Goal: Task Accomplishment & Management: Use online tool/utility

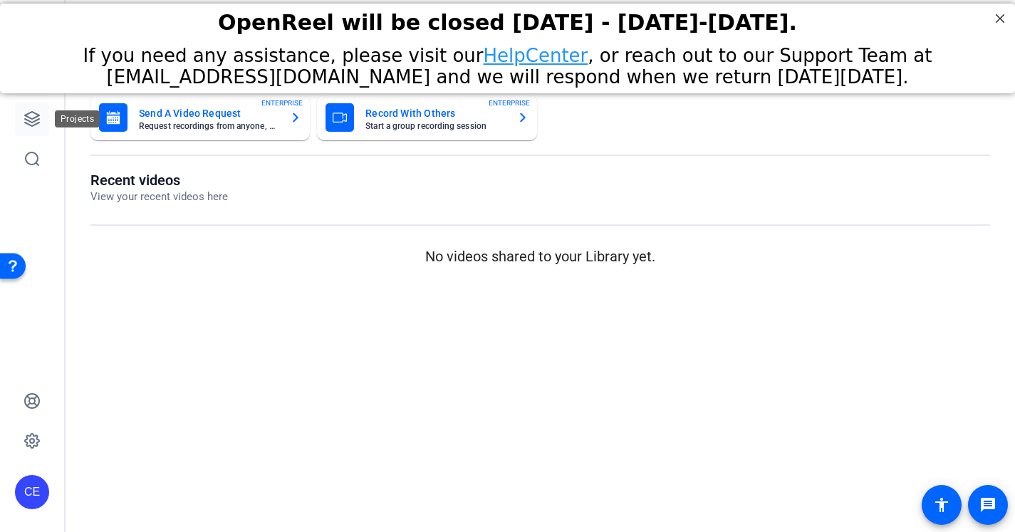
click at [21, 127] on link at bounding box center [32, 119] width 34 height 34
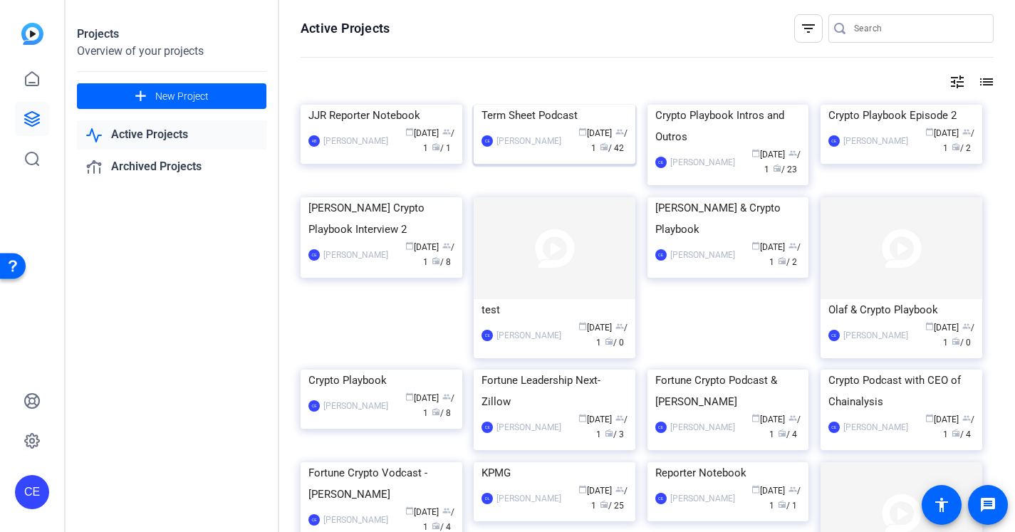
click at [548, 126] on div "Term Sheet Podcast" at bounding box center [555, 115] width 146 height 21
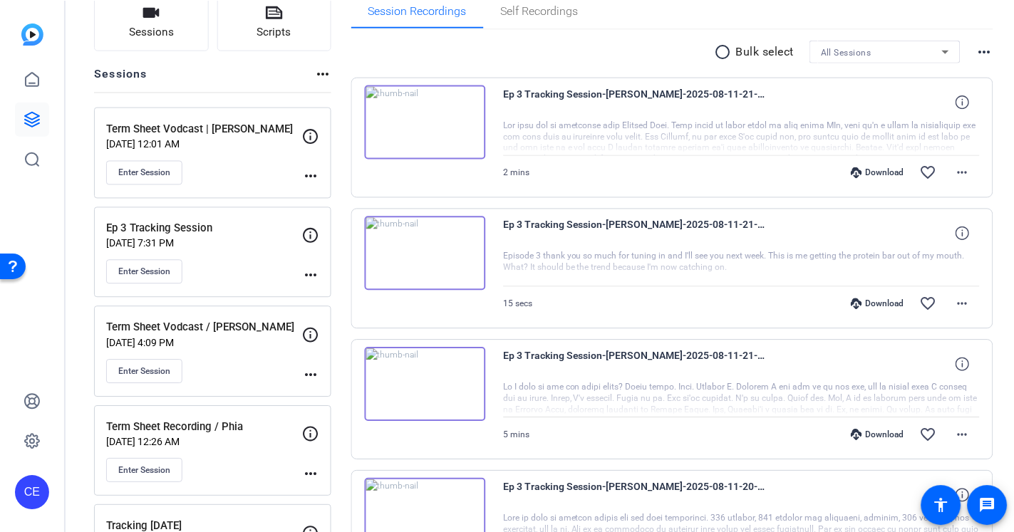
scroll to position [121, 0]
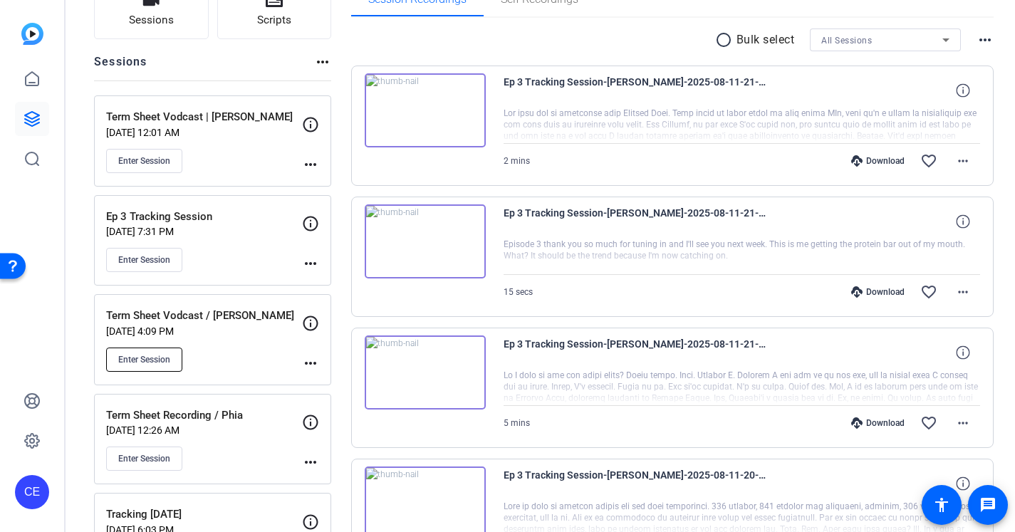
click at [158, 356] on span "Enter Session" at bounding box center [144, 359] width 52 height 11
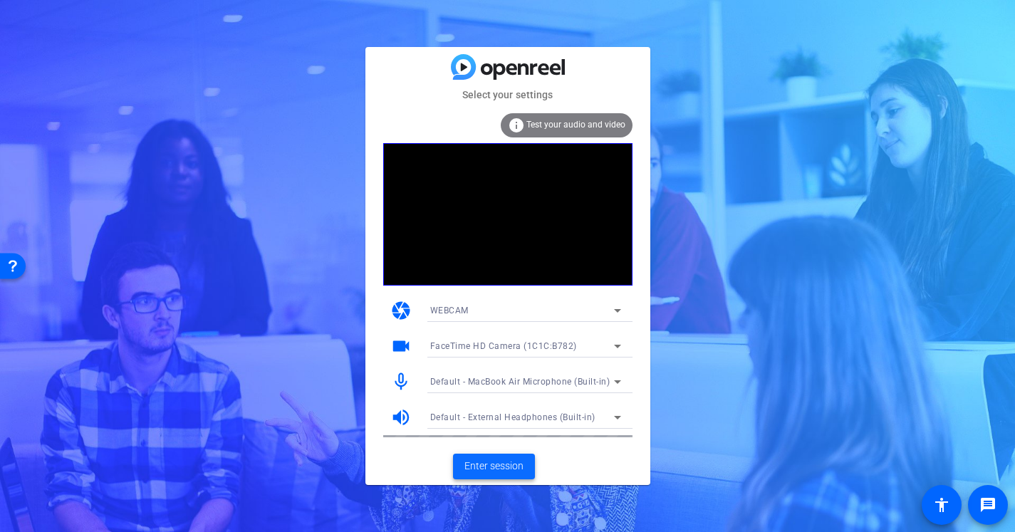
click at [487, 464] on span "Enter session" at bounding box center [494, 466] width 59 height 15
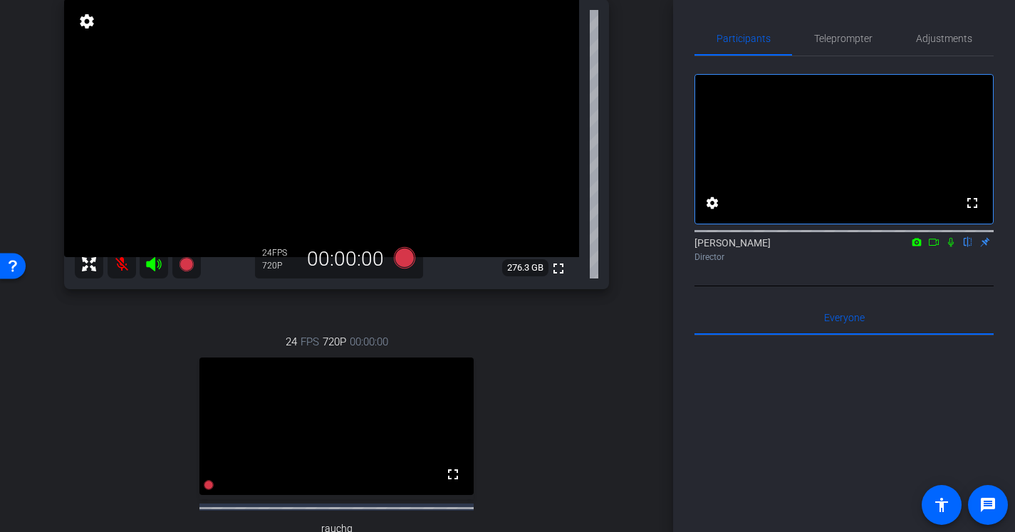
scroll to position [108, 0]
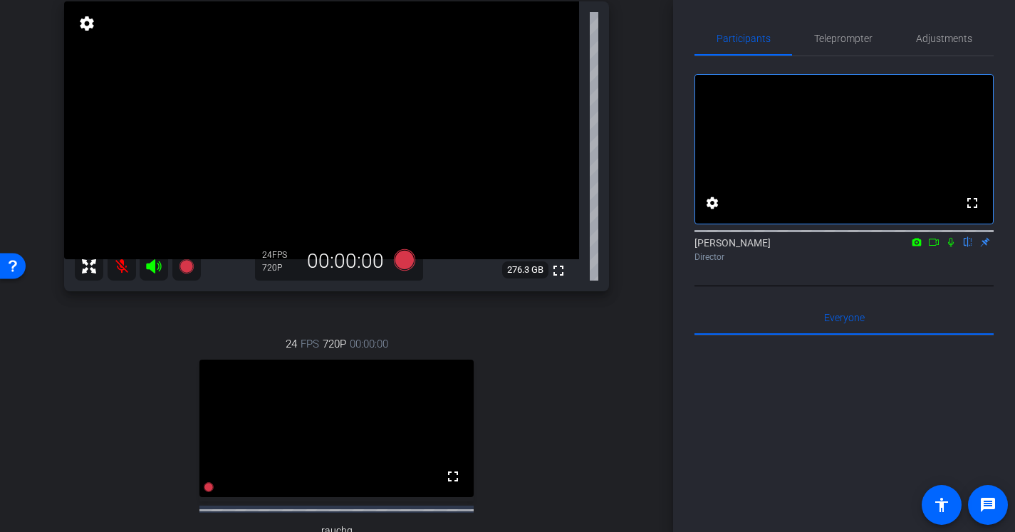
click at [948, 247] on icon at bounding box center [951, 242] width 11 height 10
click at [951, 249] on mat-icon at bounding box center [951, 242] width 17 height 13
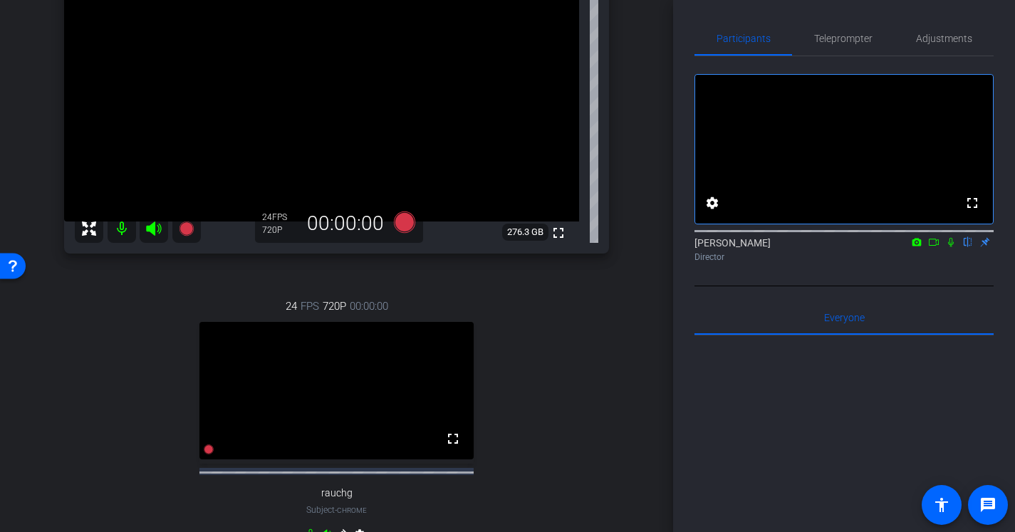
scroll to position [3, 0]
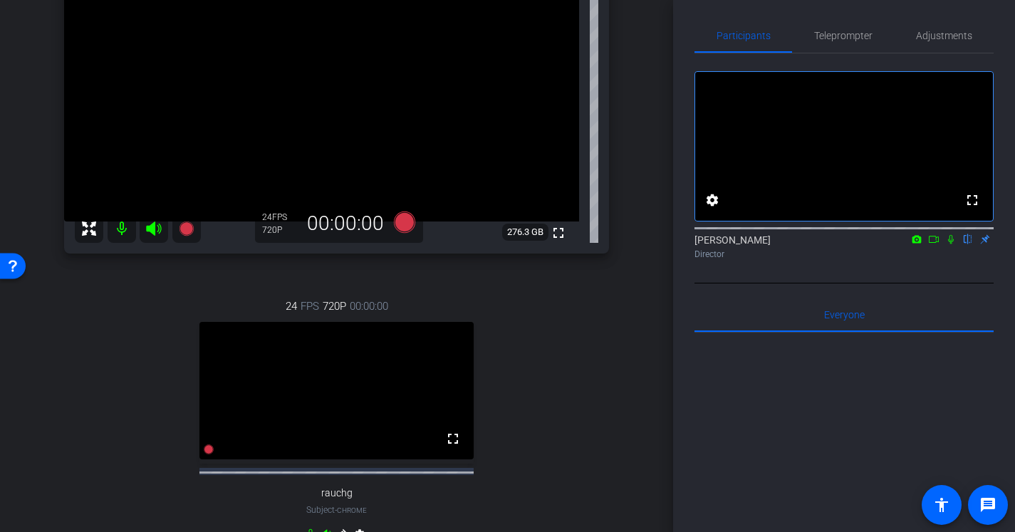
click at [953, 244] on icon at bounding box center [951, 239] width 11 height 10
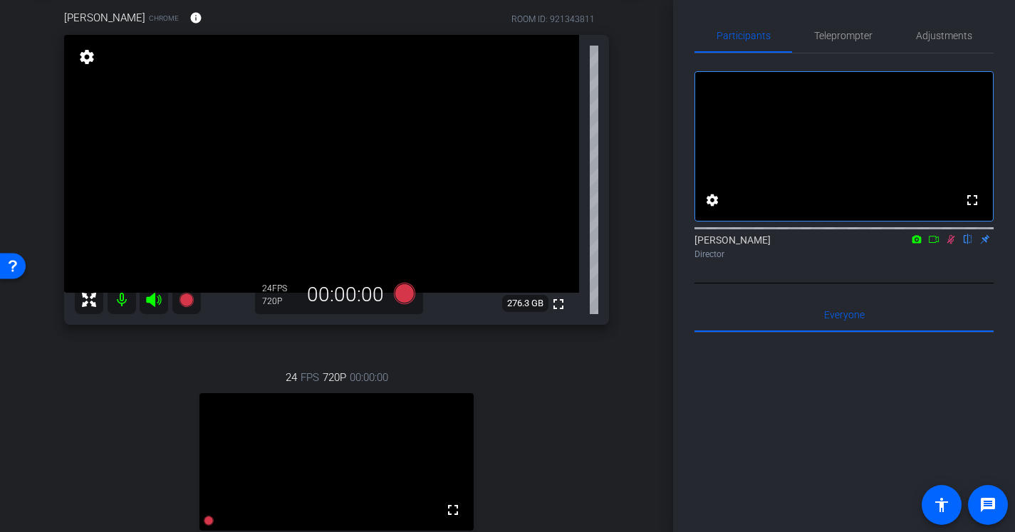
scroll to position [13, 0]
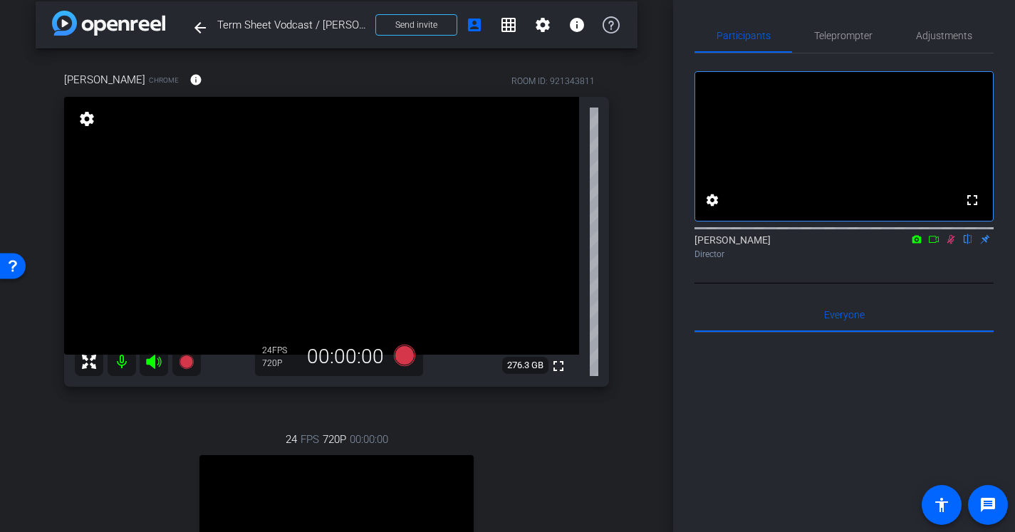
click at [84, 122] on mat-icon "settings" at bounding box center [87, 118] width 20 height 17
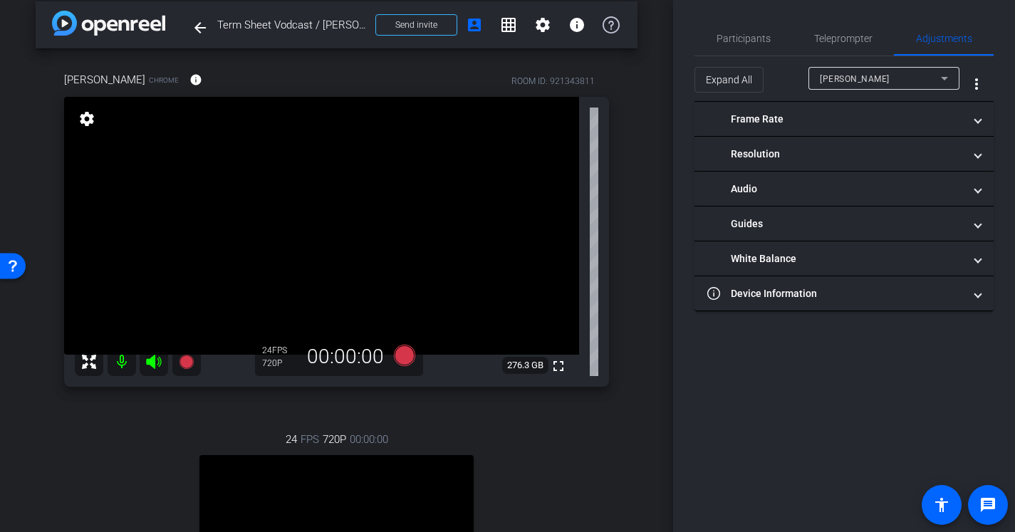
scroll to position [0, 0]
click at [84, 122] on mat-icon "settings" at bounding box center [87, 118] width 20 height 17
click at [746, 31] on span "Participants" at bounding box center [744, 38] width 54 height 34
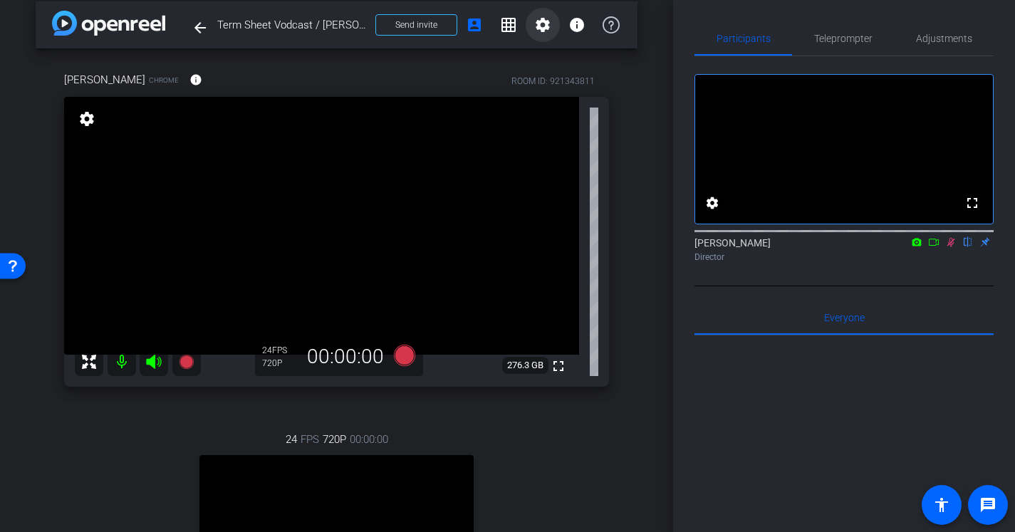
click at [546, 28] on mat-icon "settings" at bounding box center [542, 24] width 17 height 17
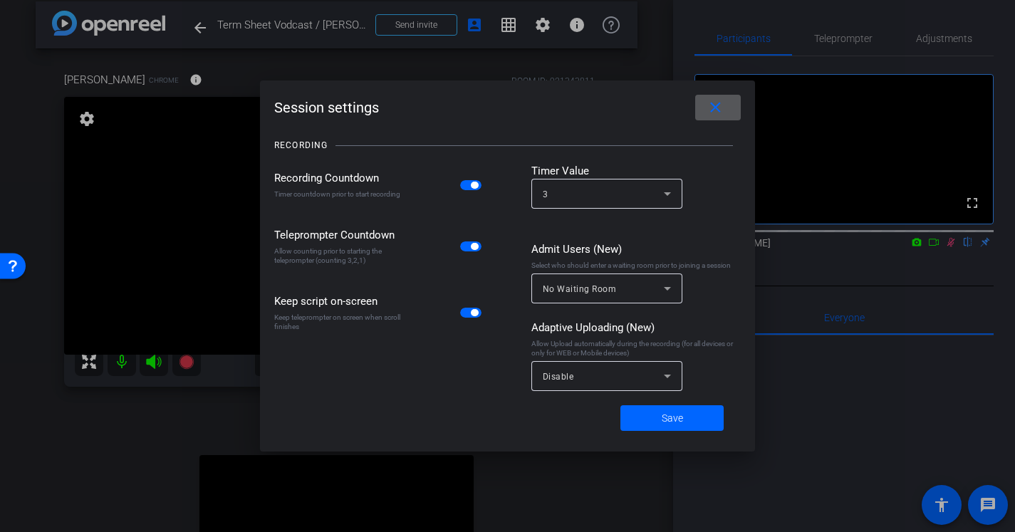
click at [714, 108] on mat-icon "close" at bounding box center [716, 108] width 18 height 18
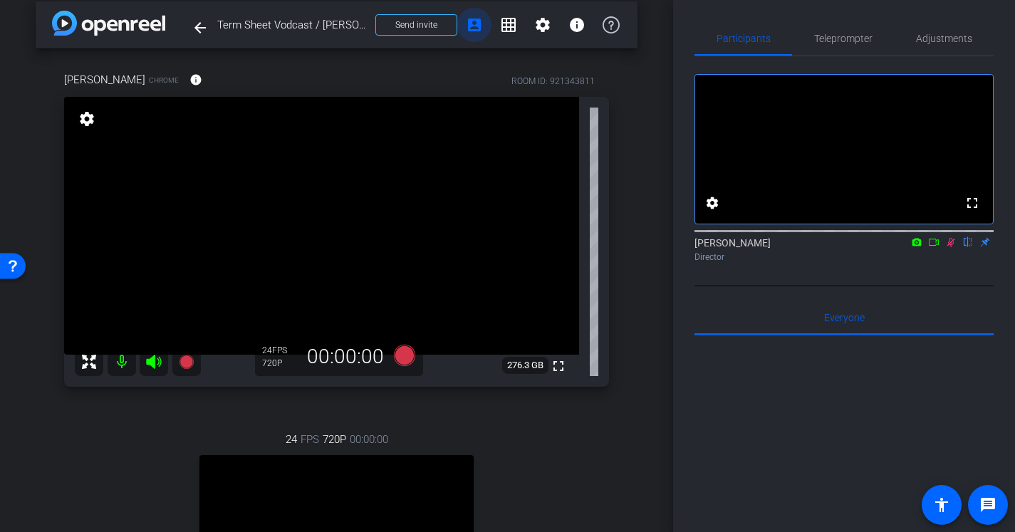
click at [474, 29] on mat-icon "account_box" at bounding box center [474, 24] width 17 height 17
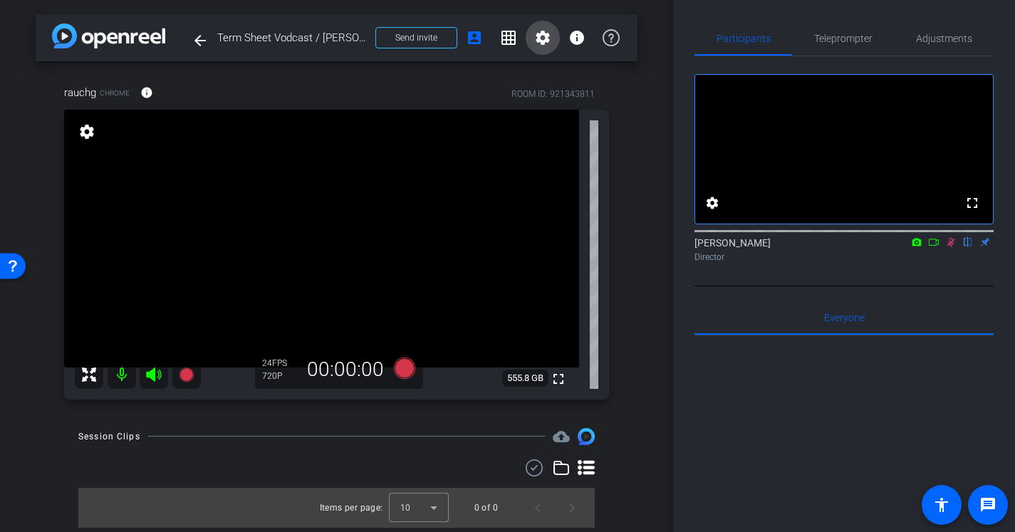
click at [538, 42] on mat-icon "settings" at bounding box center [542, 37] width 17 height 17
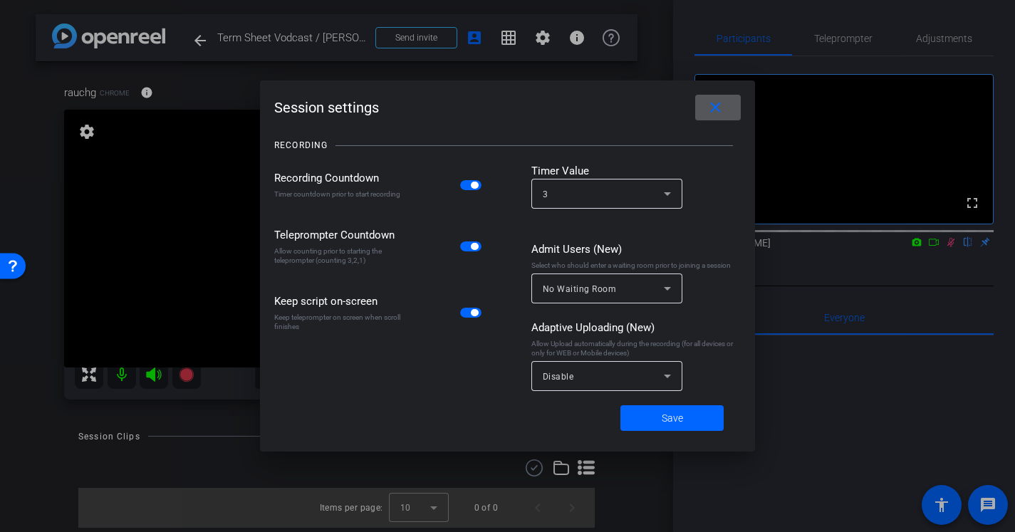
click at [734, 117] on span at bounding box center [718, 107] width 46 height 34
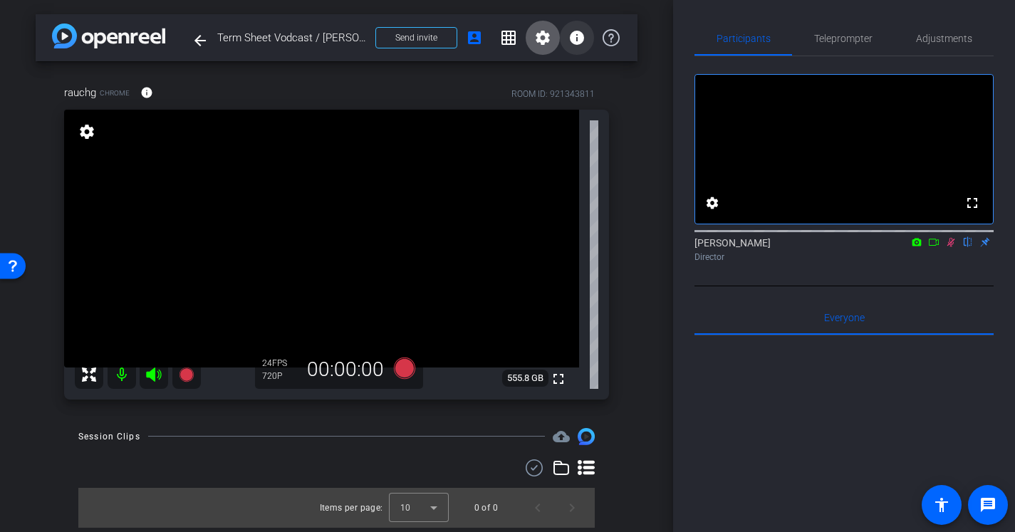
click at [580, 39] on mat-icon "info" at bounding box center [577, 37] width 17 height 17
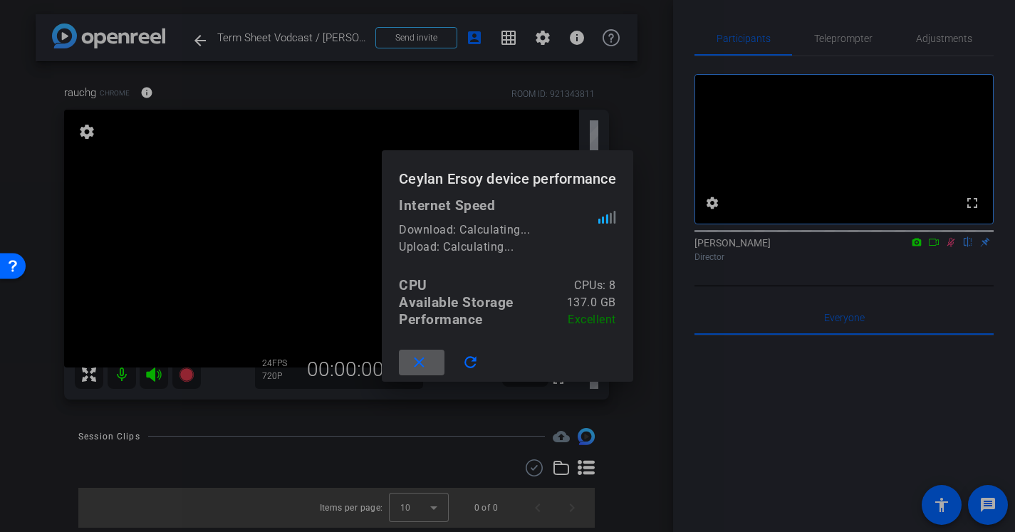
click at [422, 366] on mat-icon "close" at bounding box center [419, 363] width 18 height 18
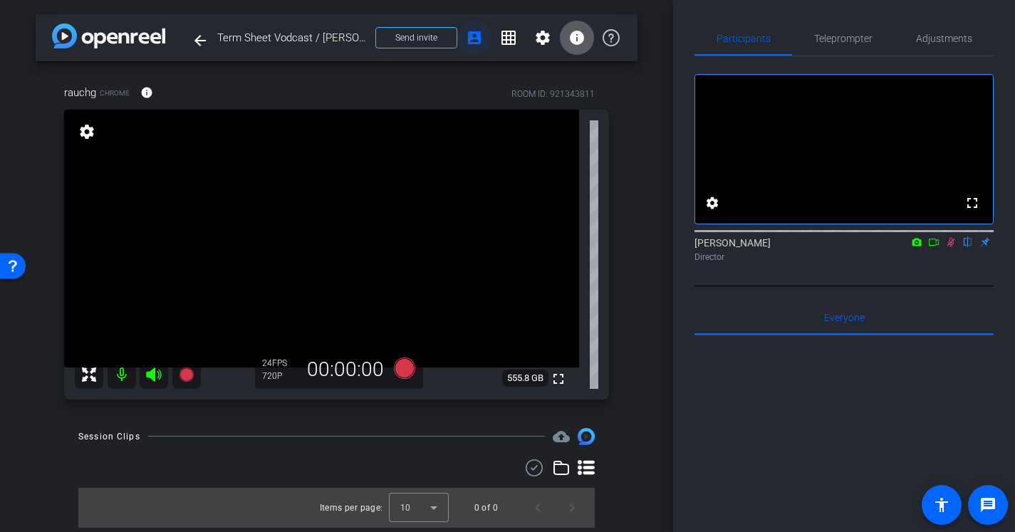
click at [477, 38] on mat-icon "account_box" at bounding box center [474, 37] width 17 height 17
click at [474, 40] on mat-icon "account_box" at bounding box center [474, 37] width 17 height 17
click at [423, 41] on span "Send invite" at bounding box center [416, 37] width 42 height 11
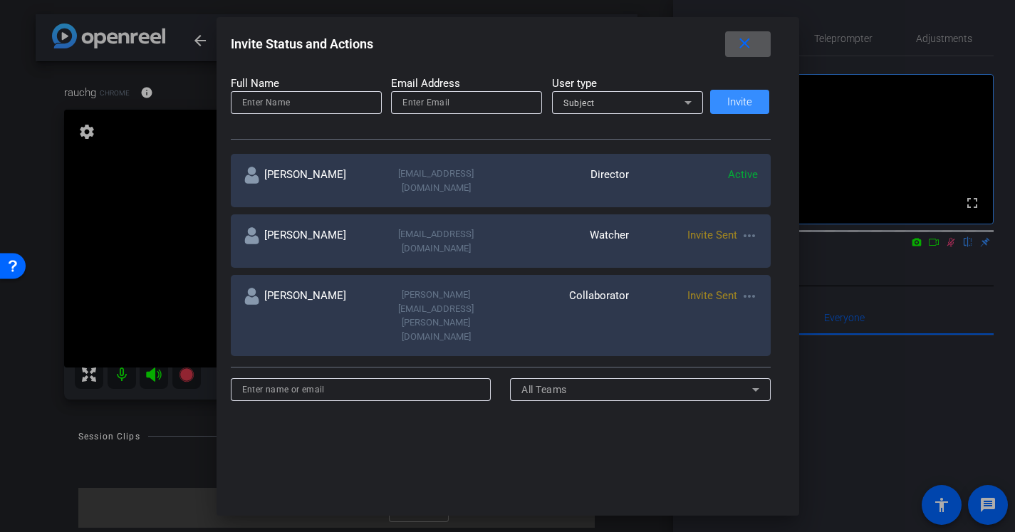
scroll to position [1, 0]
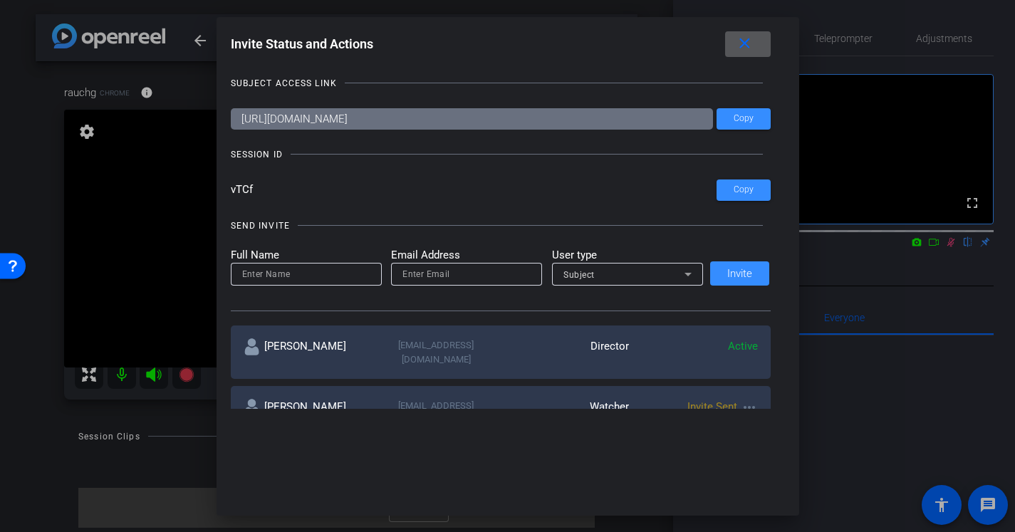
click at [339, 272] on input at bounding box center [306, 274] width 128 height 17
click at [580, 275] on span "Subject" at bounding box center [579, 275] width 31 height 10
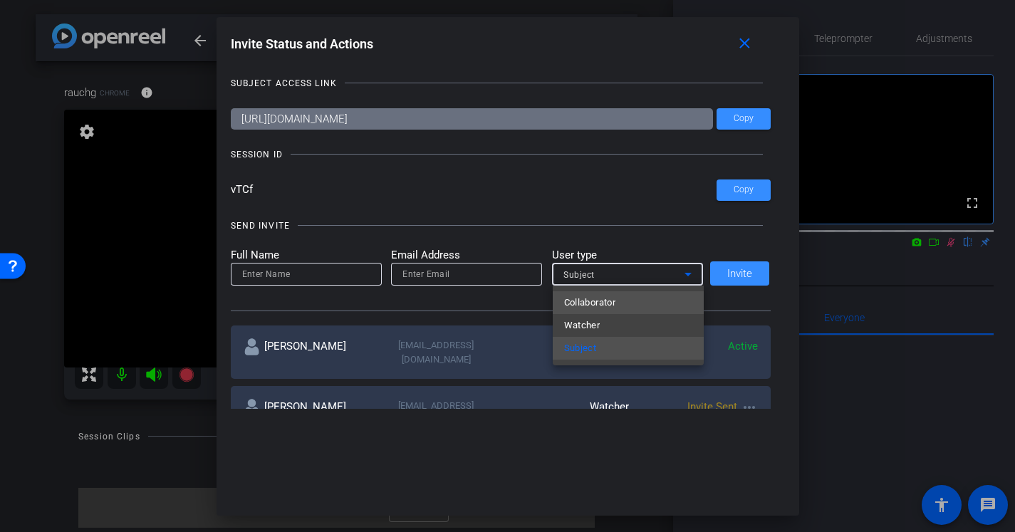
click at [599, 306] on span "Collaborator" at bounding box center [590, 302] width 52 height 17
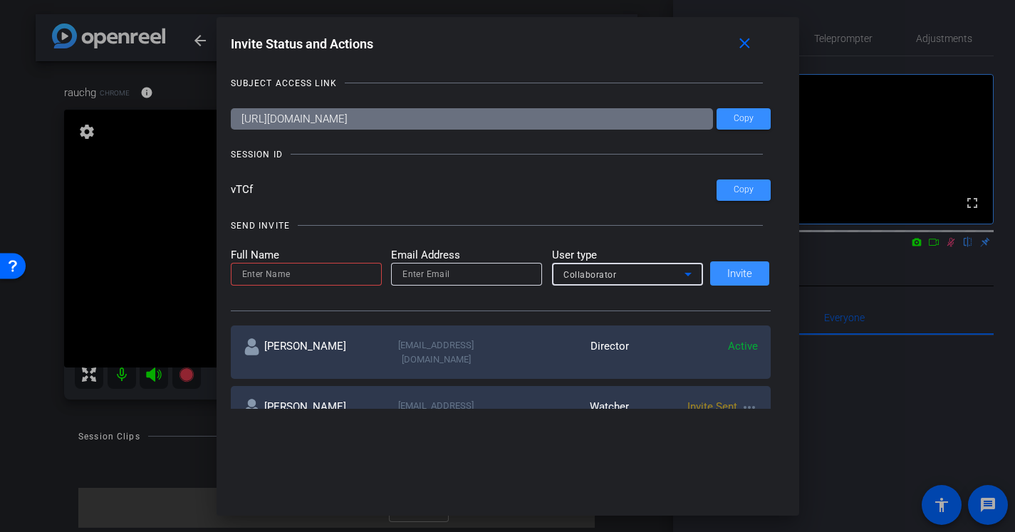
click at [331, 273] on input at bounding box center [306, 274] width 128 height 17
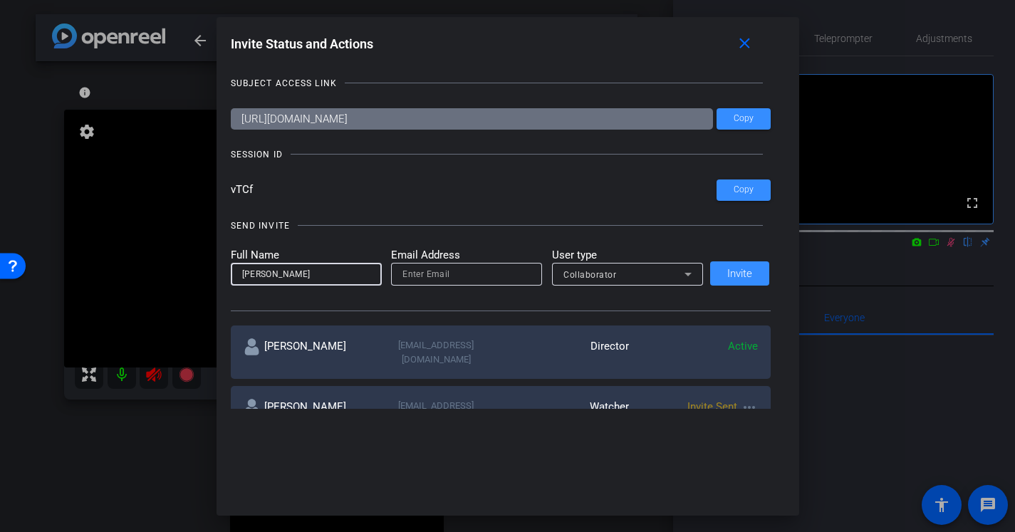
type input "[PERSON_NAME]"
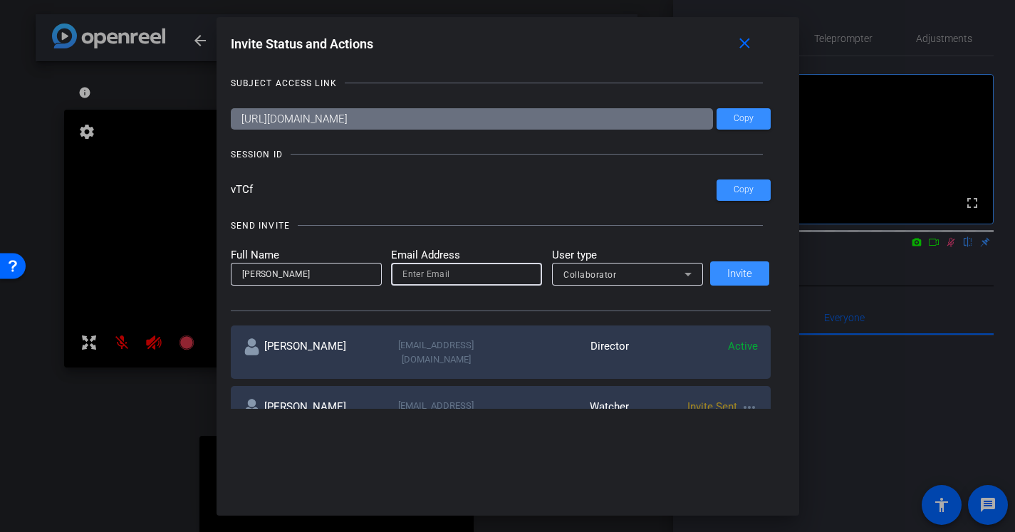
click at [450, 274] on input "email" at bounding box center [467, 274] width 128 height 17
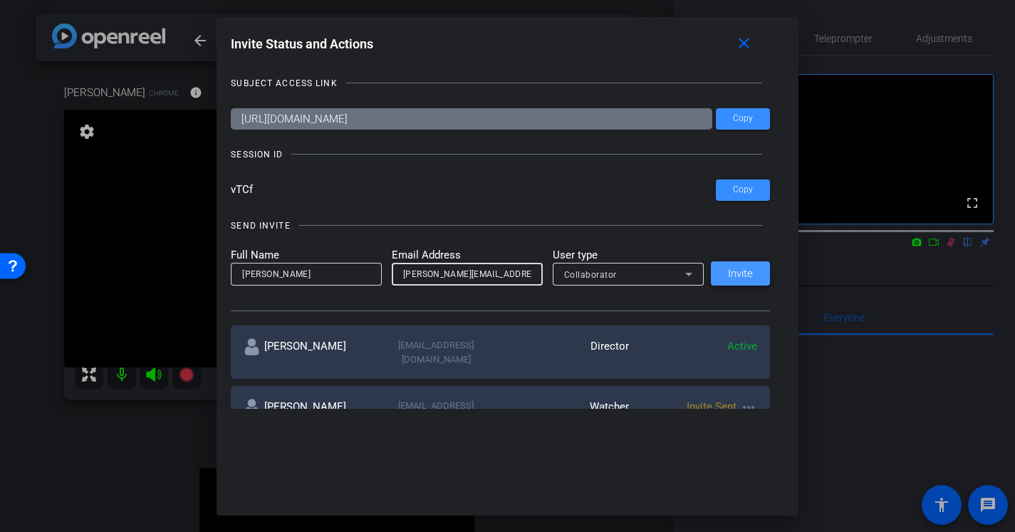
type input "[PERSON_NAME][EMAIL_ADDRESS][PERSON_NAME][DOMAIN_NAME]"
click at [737, 283] on span at bounding box center [740, 274] width 59 height 34
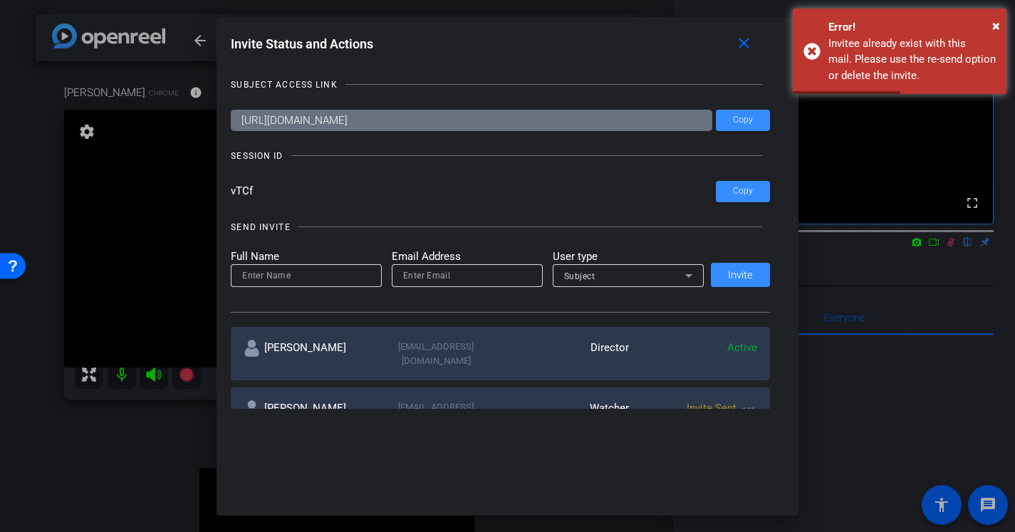
scroll to position [2, 0]
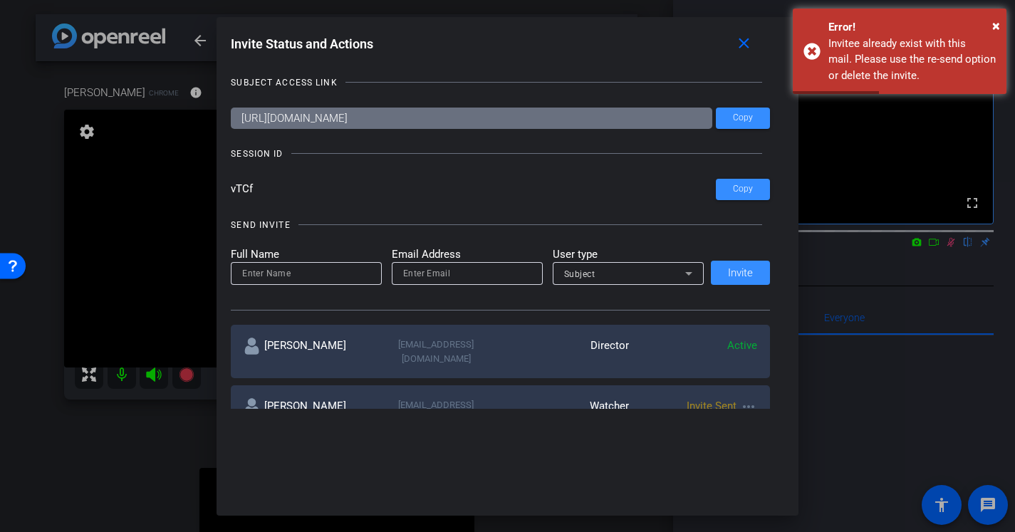
click at [77, 487] on div at bounding box center [507, 266] width 1015 height 532
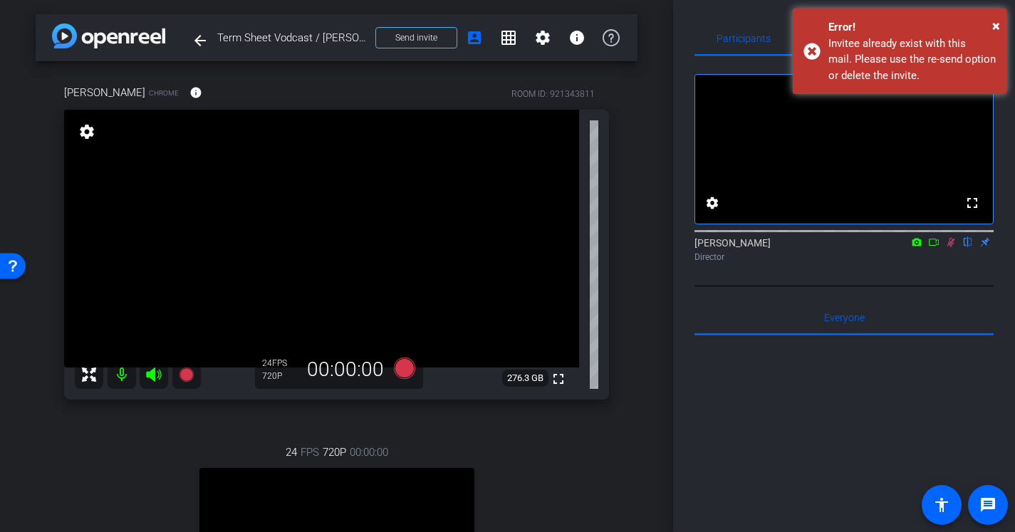
click at [947, 247] on icon at bounding box center [951, 242] width 11 height 10
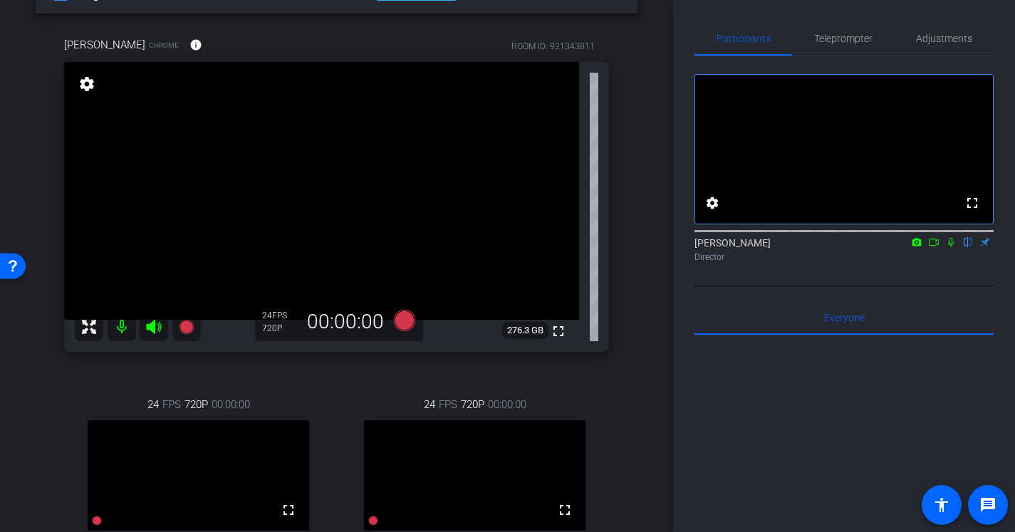
scroll to position [46, 0]
click at [953, 247] on icon at bounding box center [951, 242] width 6 height 9
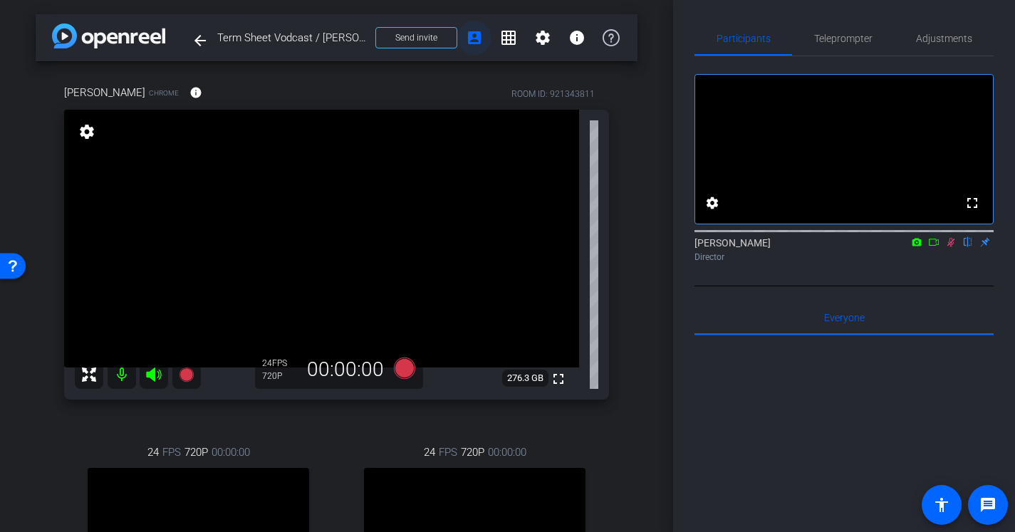
click at [475, 37] on mat-icon "account_box" at bounding box center [474, 37] width 17 height 17
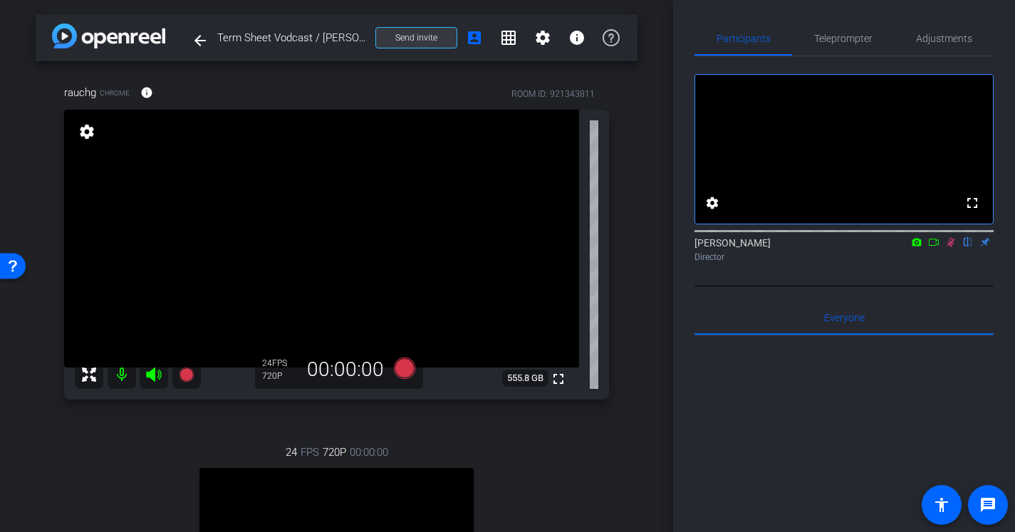
click at [408, 39] on span "Send invite" at bounding box center [416, 37] width 42 height 11
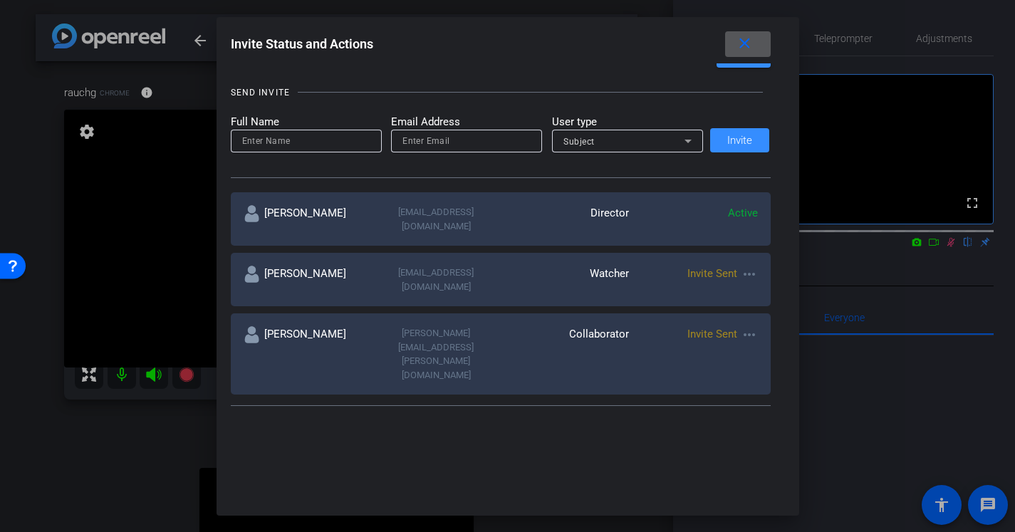
scroll to position [140, 0]
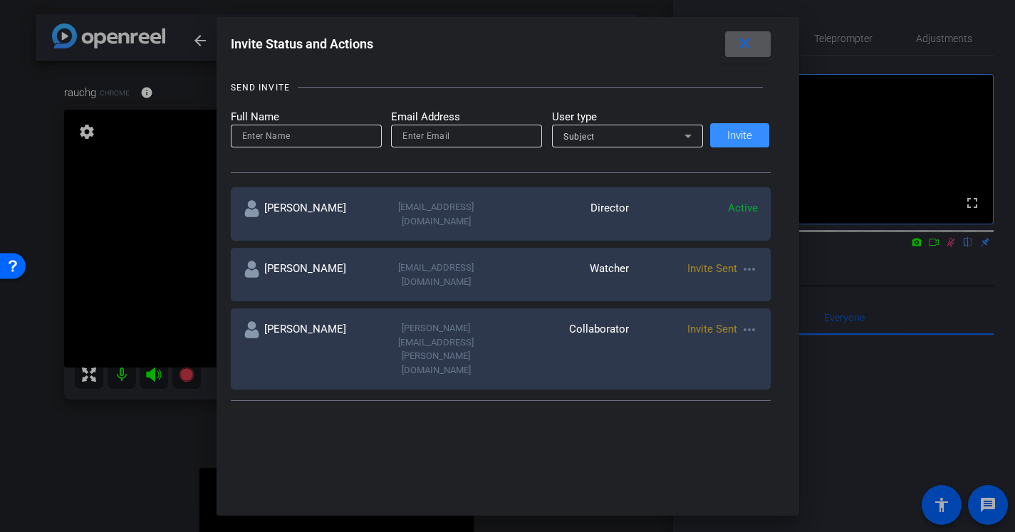
click at [749, 321] on mat-icon "more_horiz" at bounding box center [749, 329] width 17 height 17
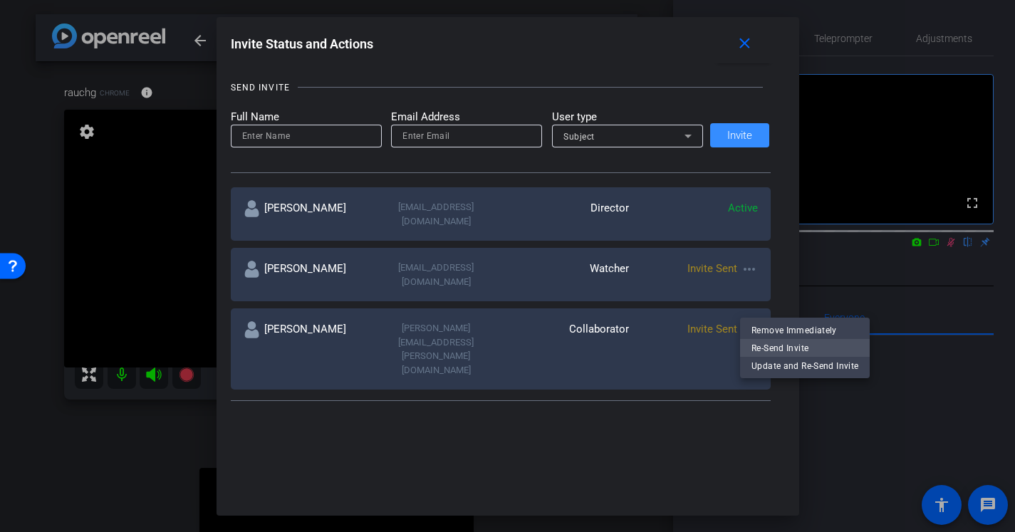
click at [762, 343] on span "Re-Send Invite" at bounding box center [805, 348] width 107 height 17
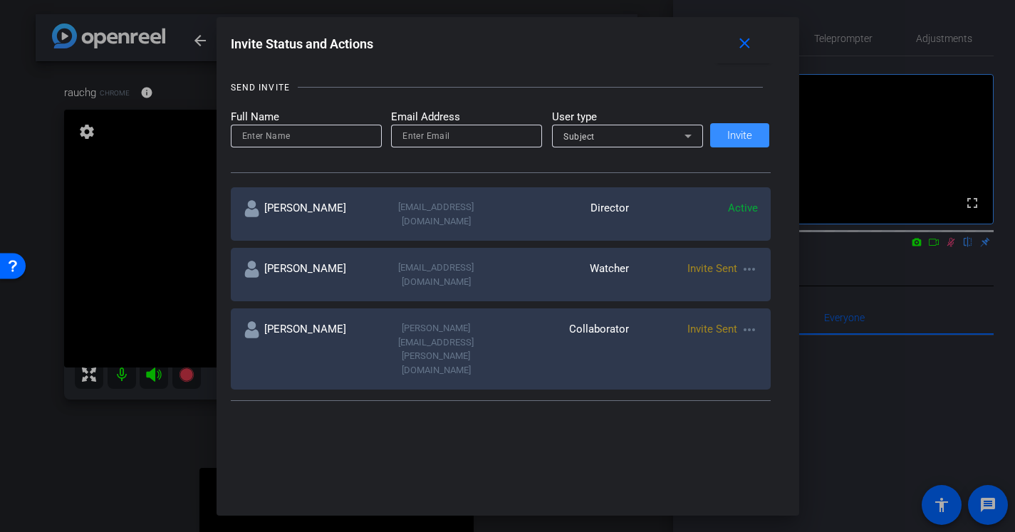
click at [120, 452] on div at bounding box center [507, 266] width 1015 height 532
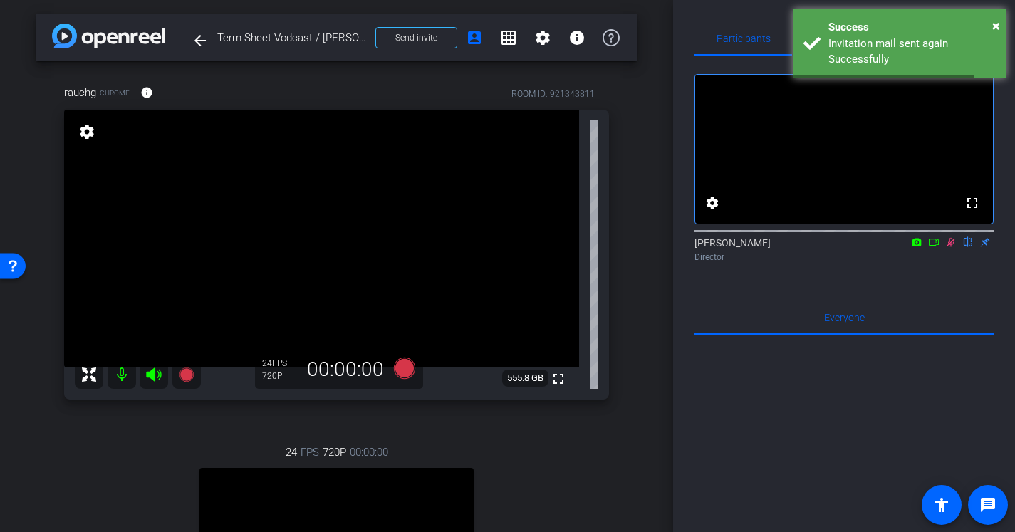
click at [950, 247] on icon at bounding box center [951, 242] width 11 height 10
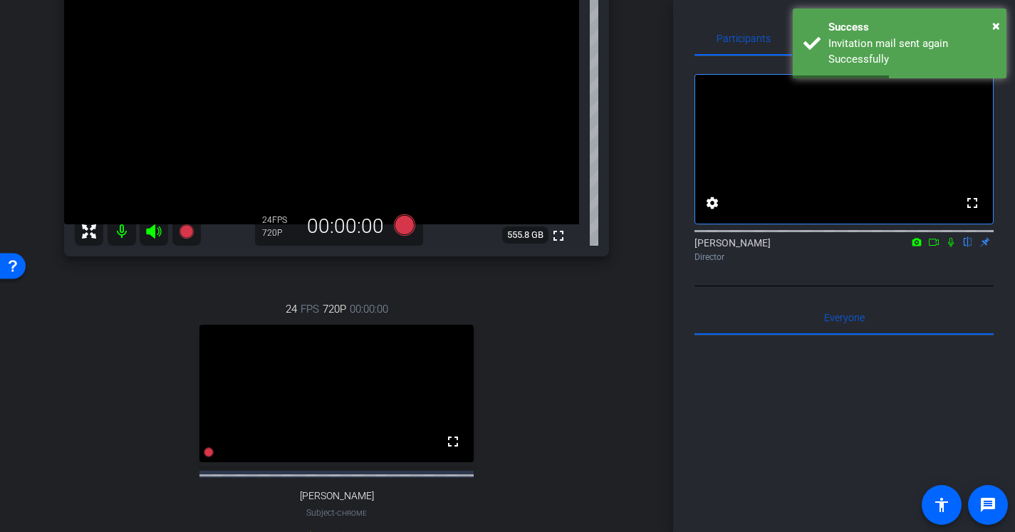
scroll to position [142, 0]
click at [953, 247] on icon at bounding box center [951, 242] width 11 height 10
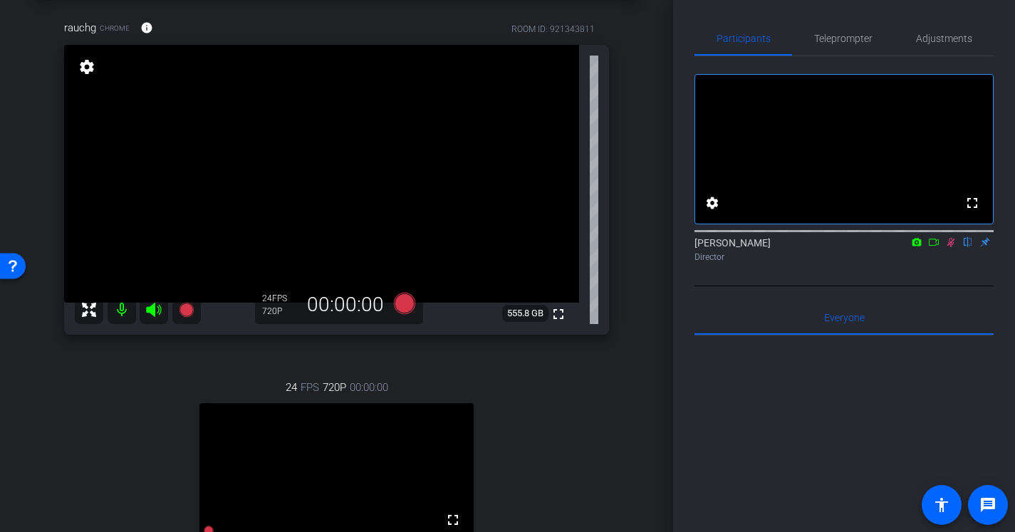
scroll to position [0, 0]
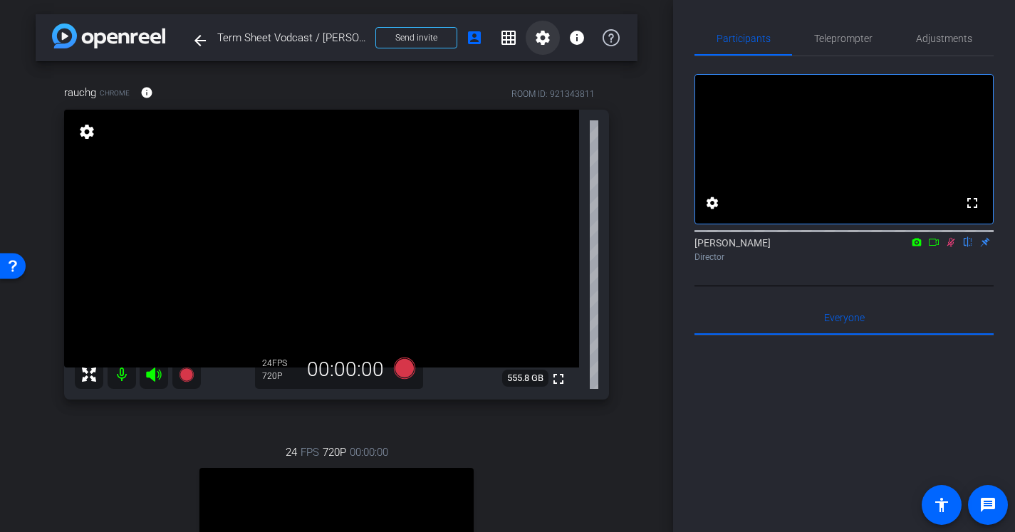
click at [536, 40] on mat-icon "settings" at bounding box center [542, 37] width 17 height 17
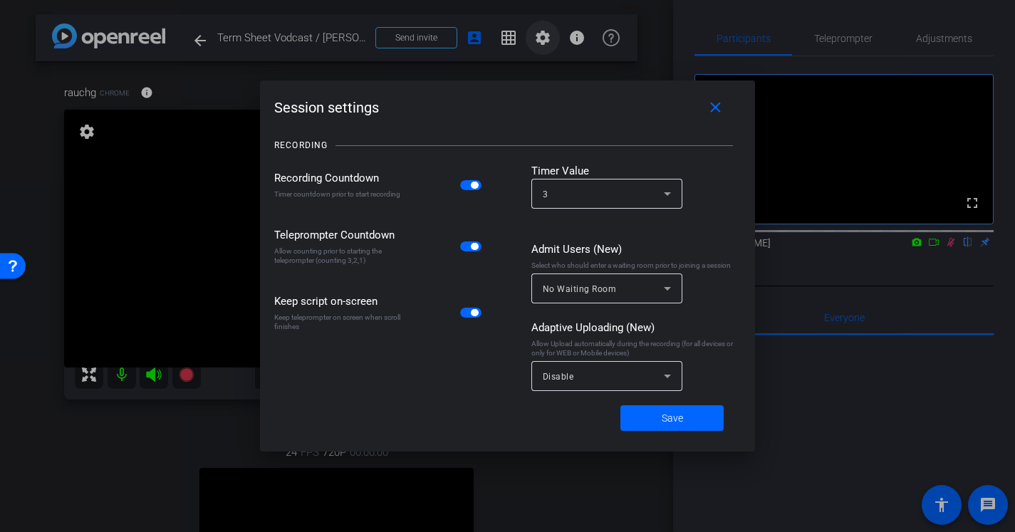
click at [536, 40] on div at bounding box center [507, 266] width 1015 height 532
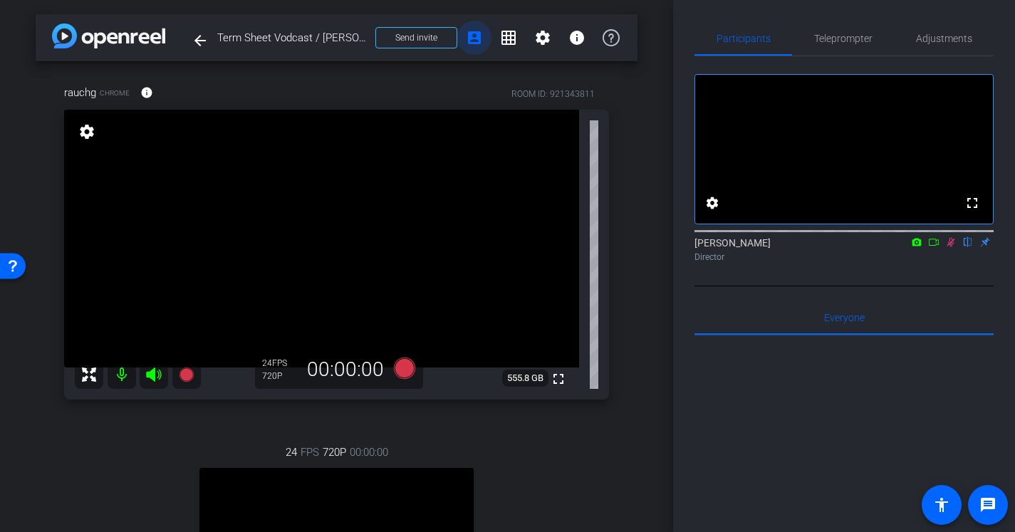
click at [465, 37] on span at bounding box center [474, 38] width 34 height 34
click at [433, 36] on span "Send invite" at bounding box center [416, 37] width 42 height 11
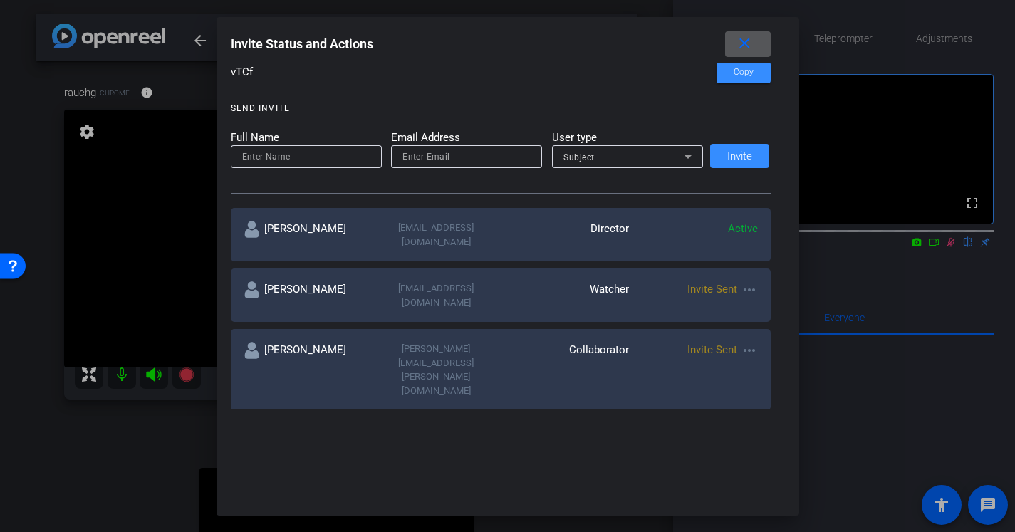
scroll to position [217, 0]
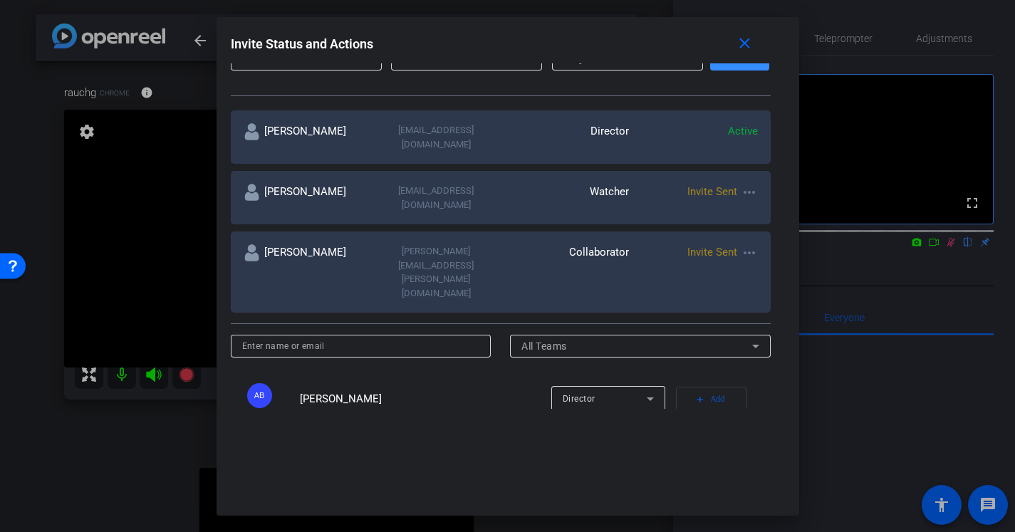
click at [752, 244] on mat-icon "more_horiz" at bounding box center [749, 252] width 17 height 17
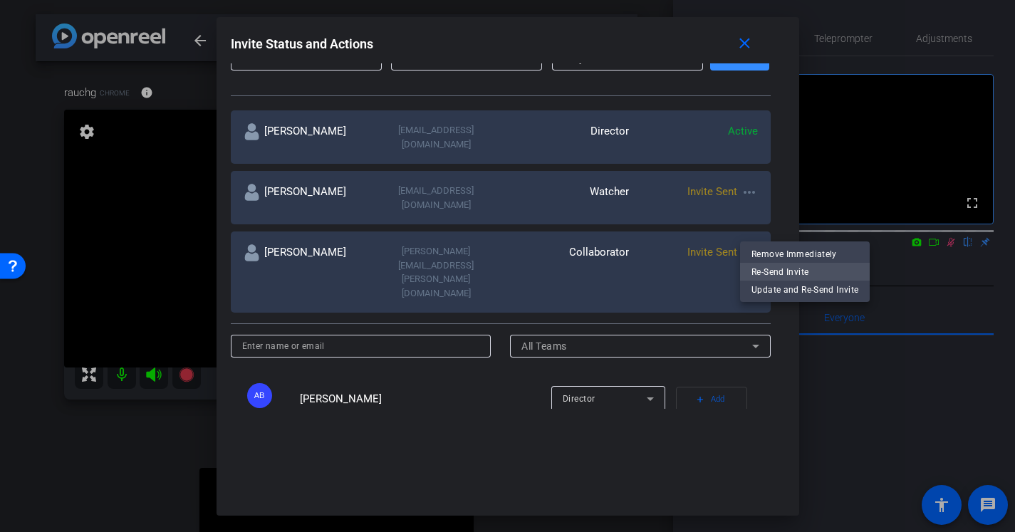
click at [784, 271] on span "Re-Send Invite" at bounding box center [805, 271] width 107 height 17
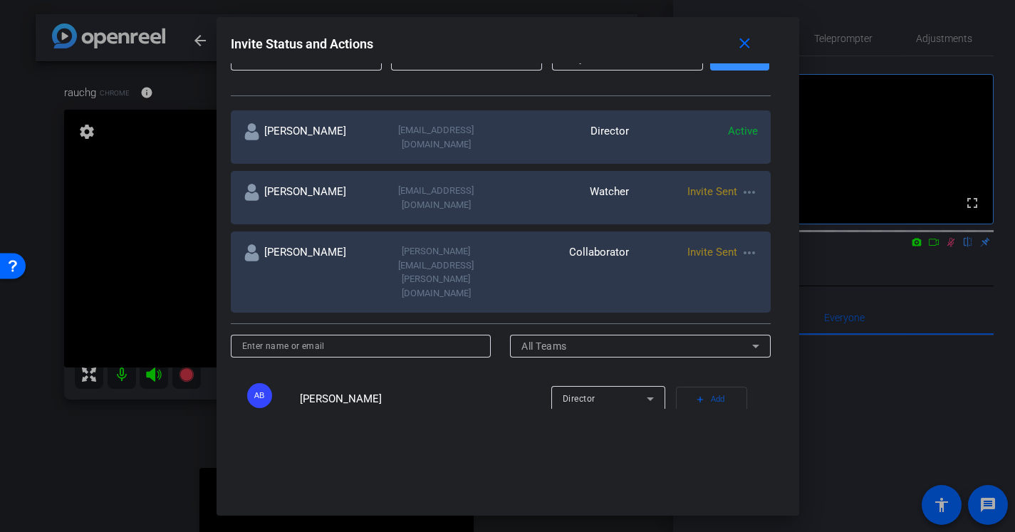
click at [748, 244] on mat-icon "more_horiz" at bounding box center [749, 252] width 17 height 17
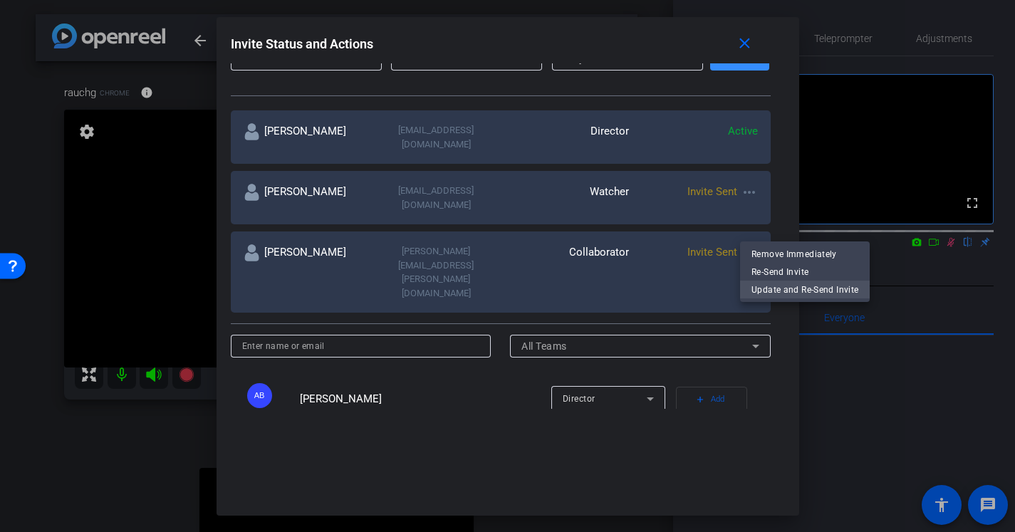
click at [773, 286] on span "Update and Re-Send Invite" at bounding box center [805, 289] width 107 height 17
type input "[PERSON_NAME]"
type input "[PERSON_NAME][EMAIL_ADDRESS][PERSON_NAME][DOMAIN_NAME]"
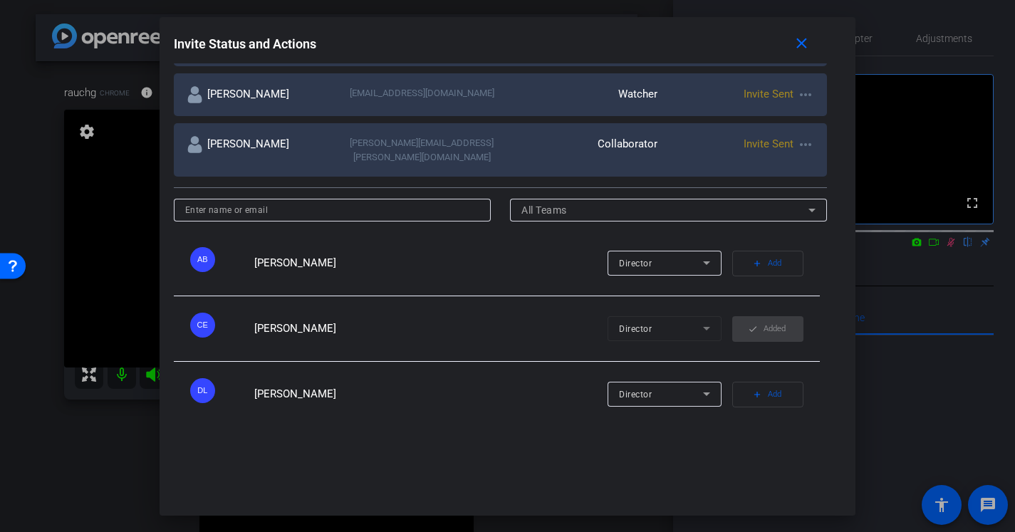
scroll to position [294, 0]
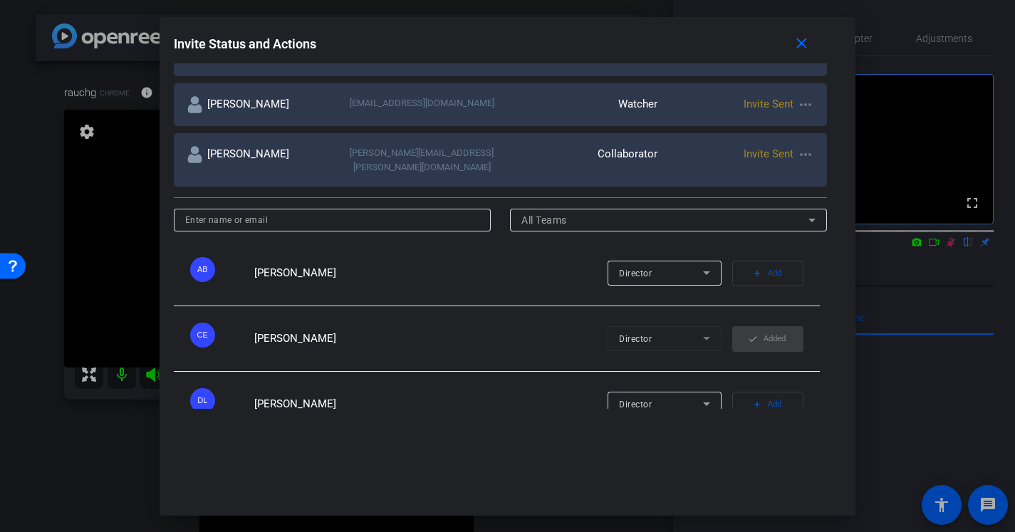
click at [431, 212] on input at bounding box center [332, 220] width 294 height 17
type input "[PERSON_NAME]"
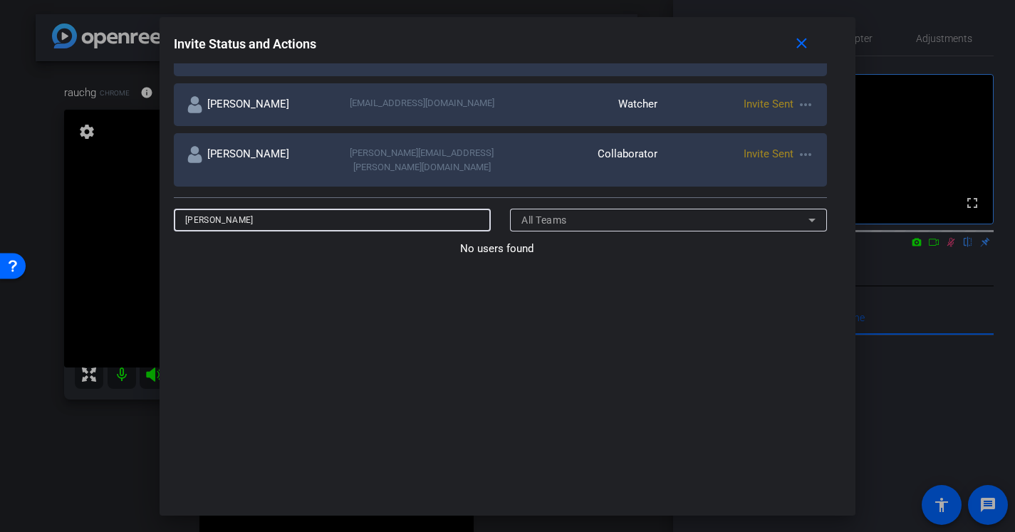
click at [431, 212] on input "[PERSON_NAME]" at bounding box center [332, 220] width 294 height 17
click at [578, 217] on div "All Teams" at bounding box center [665, 220] width 287 height 17
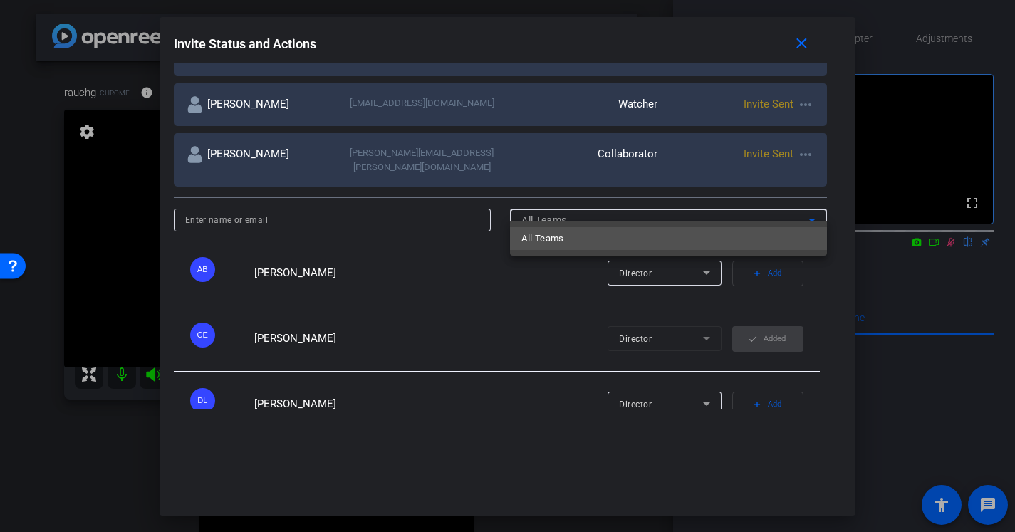
click at [577, 216] on div at bounding box center [507, 266] width 1015 height 532
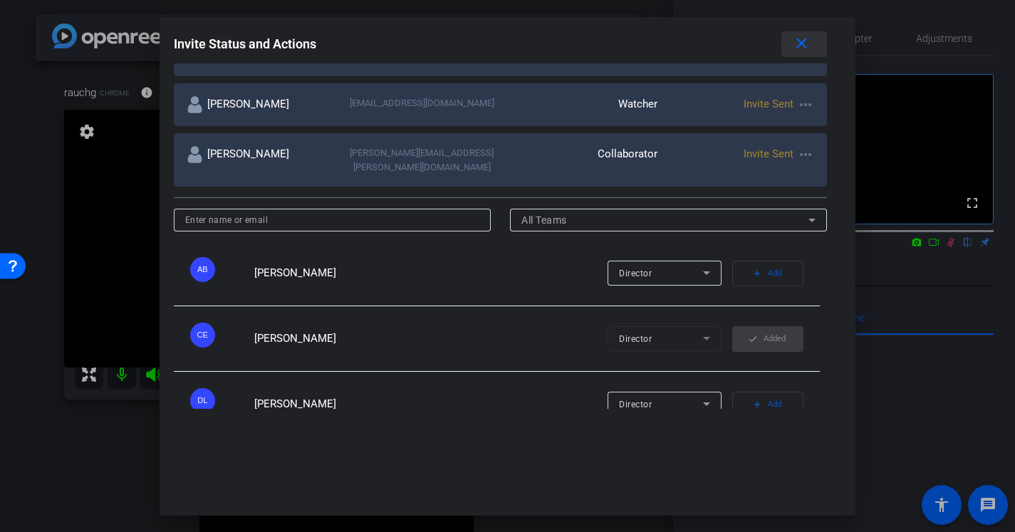
click at [797, 48] on mat-icon "close" at bounding box center [802, 44] width 18 height 18
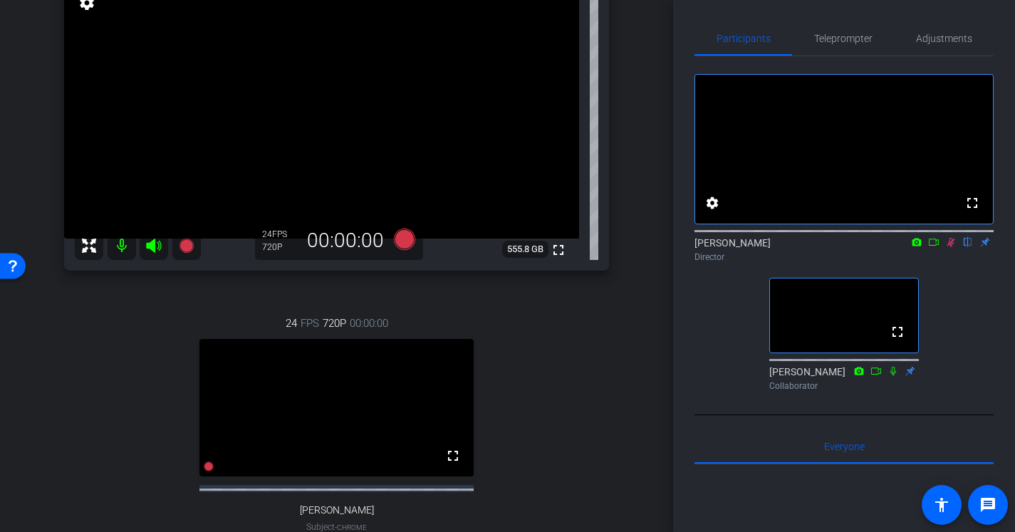
scroll to position [138, 0]
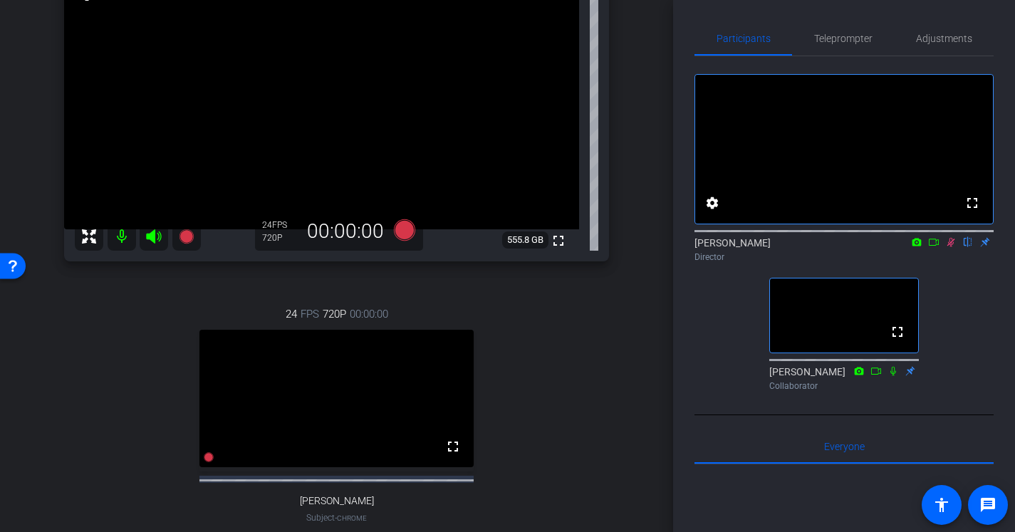
click at [894, 376] on icon at bounding box center [893, 371] width 11 height 10
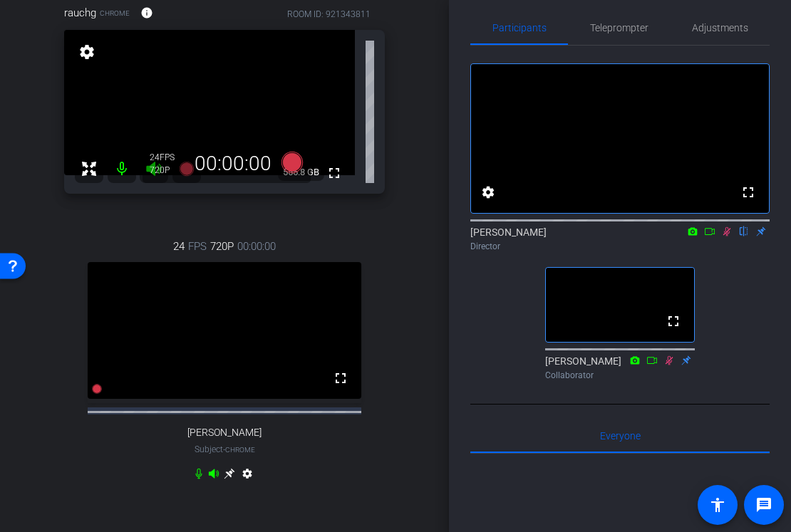
scroll to position [81, 0]
click at [736, 33] on span "Adjustments" at bounding box center [720, 28] width 56 height 34
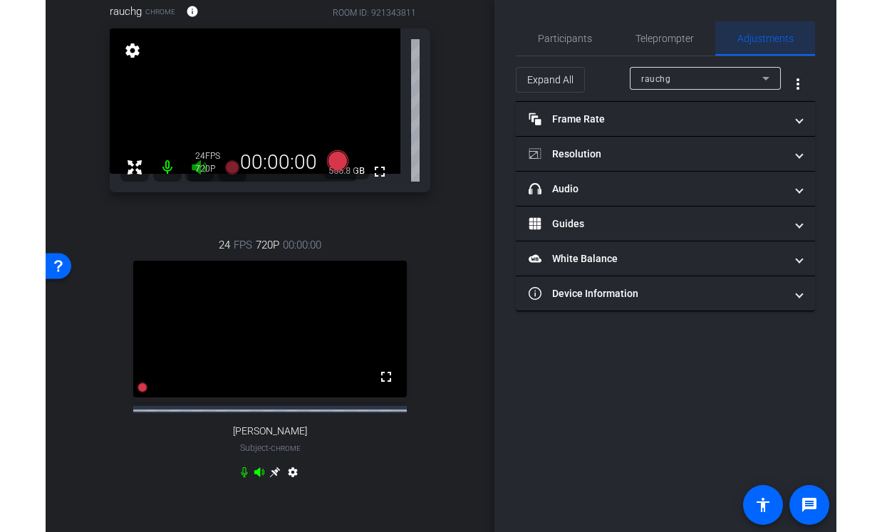
scroll to position [0, 0]
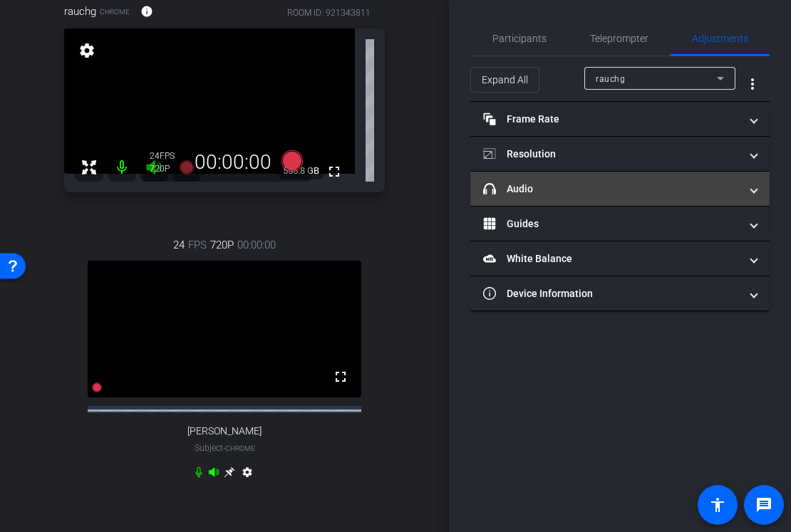
click at [579, 188] on mat-panel-title "headphone icon Audio" at bounding box center [611, 189] width 257 height 15
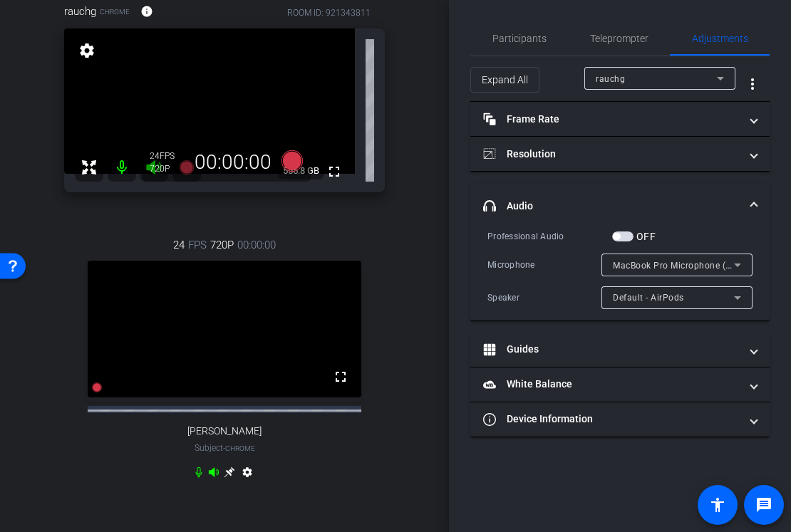
click at [609, 84] on div "rauchg" at bounding box center [656, 79] width 121 height 18
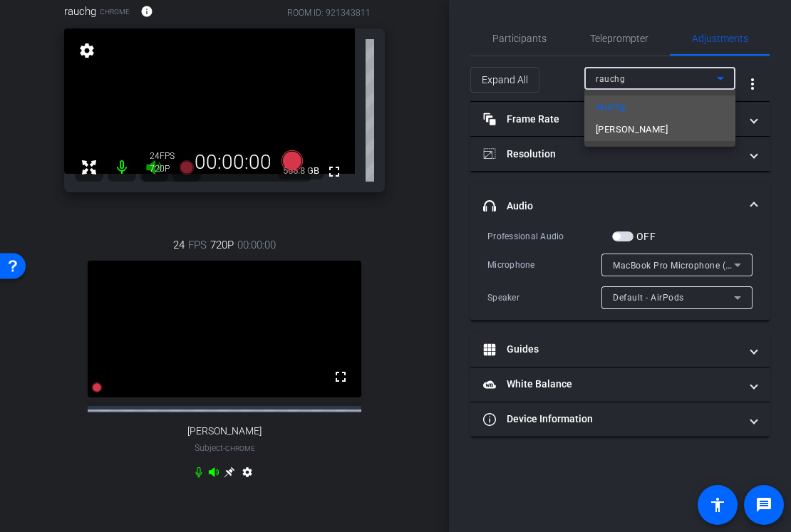
click at [619, 131] on span "[PERSON_NAME]" at bounding box center [632, 129] width 72 height 17
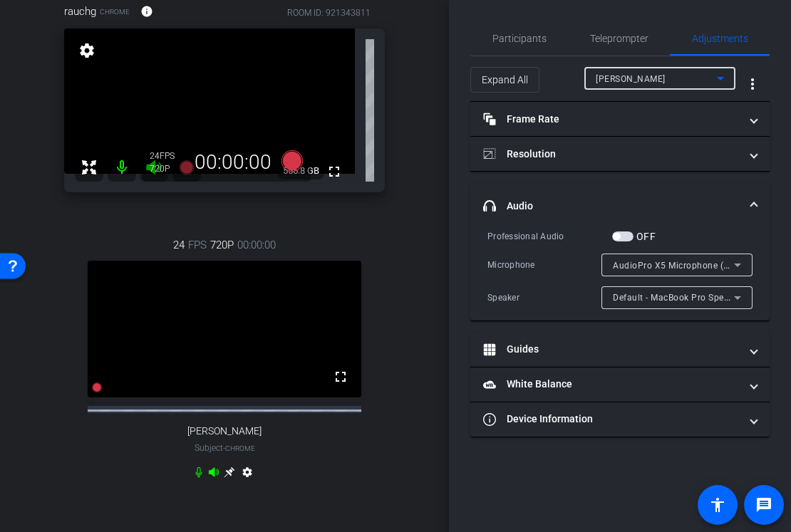
click at [627, 234] on span "button" at bounding box center [622, 237] width 21 height 10
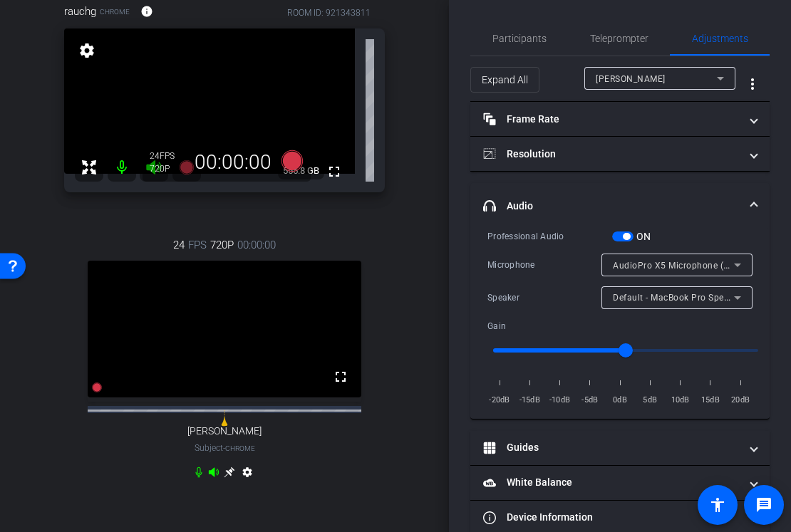
click at [588, 351] on input "range" at bounding box center [625, 350] width 295 height 31
type input "0.6"
click at [572, 348] on input "range" at bounding box center [625, 350] width 295 height 31
click at [619, 237] on span "button" at bounding box center [622, 237] width 21 height 10
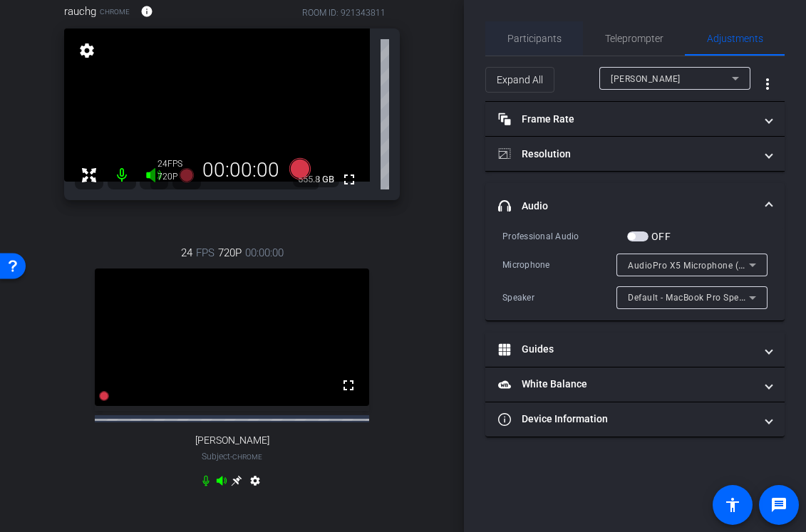
click at [541, 41] on span "Participants" at bounding box center [534, 38] width 54 height 10
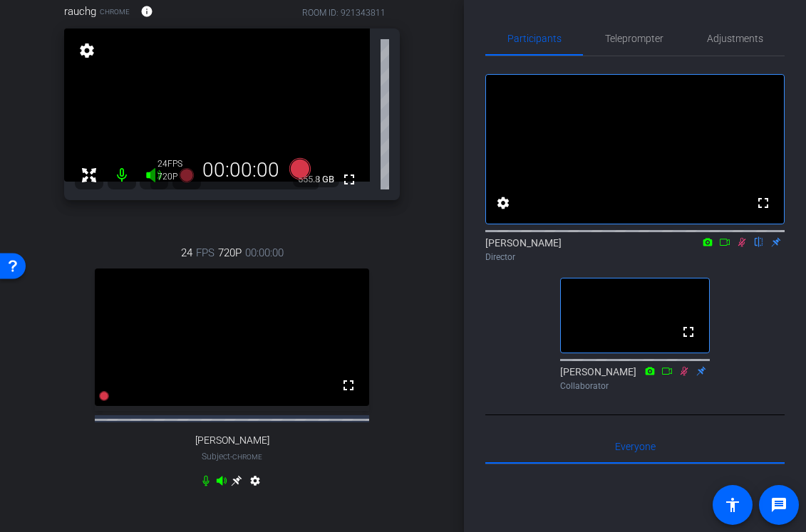
click at [740, 247] on icon at bounding box center [742, 242] width 8 height 9
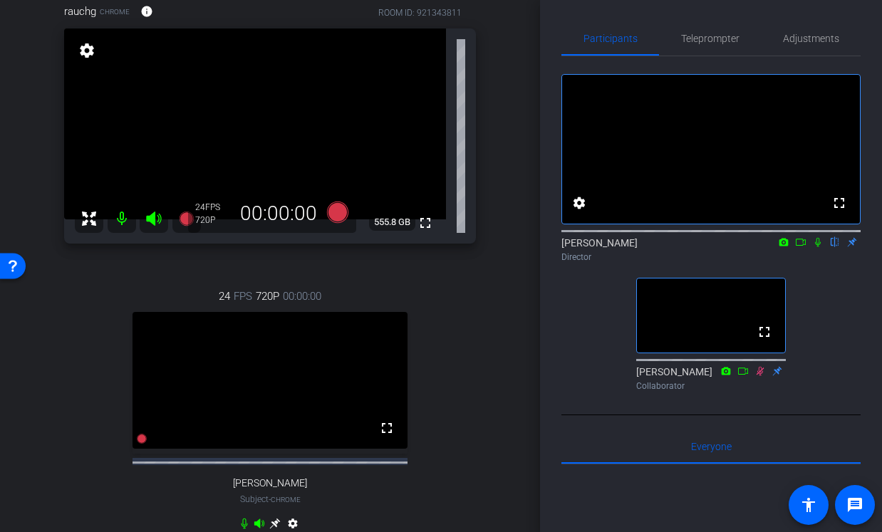
click at [819, 247] on icon at bounding box center [817, 242] width 11 height 10
click at [818, 247] on icon at bounding box center [817, 242] width 11 height 10
click at [817, 247] on icon at bounding box center [817, 242] width 11 height 10
click at [818, 247] on icon at bounding box center [818, 242] width 6 height 9
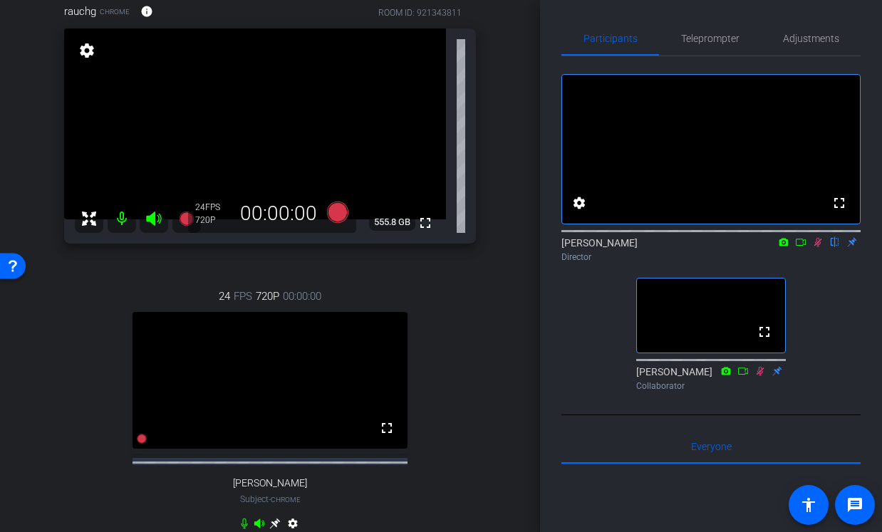
click at [818, 247] on icon at bounding box center [818, 242] width 8 height 9
click at [819, 247] on icon at bounding box center [817, 242] width 11 height 10
click at [818, 247] on icon at bounding box center [817, 242] width 11 height 10
click at [818, 247] on icon at bounding box center [818, 242] width 8 height 9
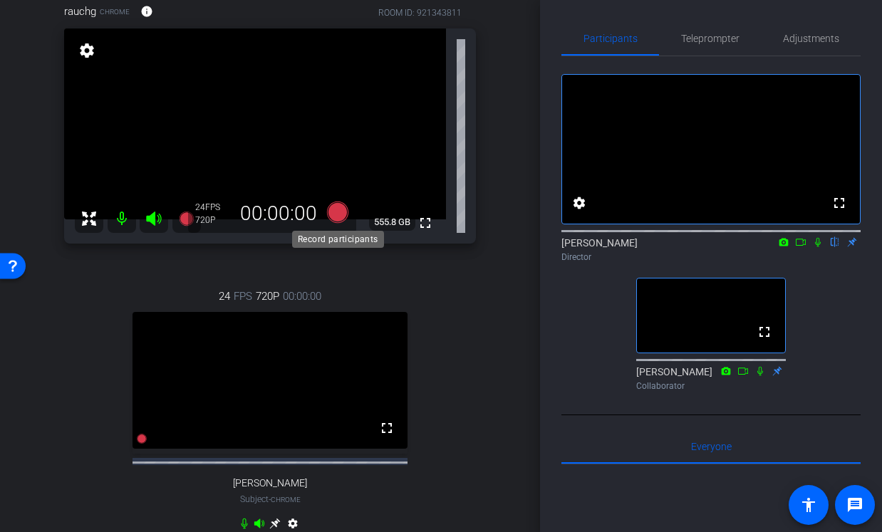
click at [338, 212] on icon at bounding box center [337, 211] width 21 height 21
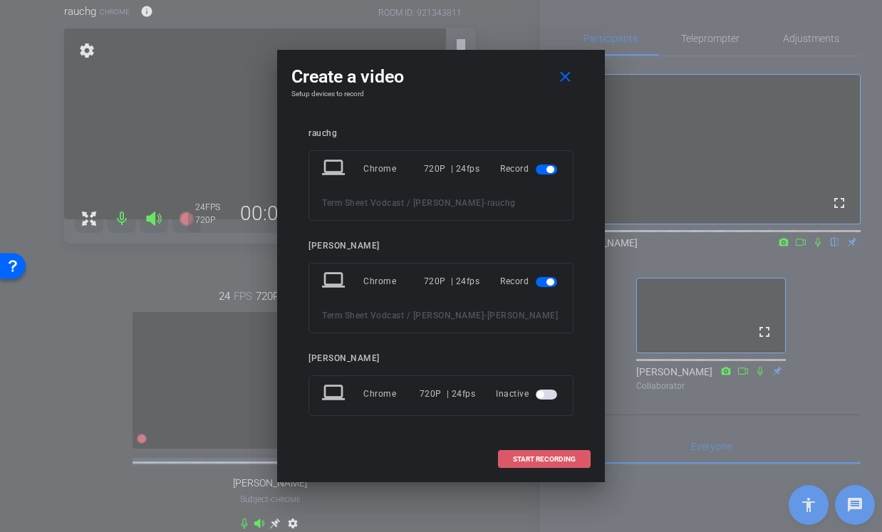
click at [521, 459] on span "START RECORDING" at bounding box center [544, 459] width 63 height 7
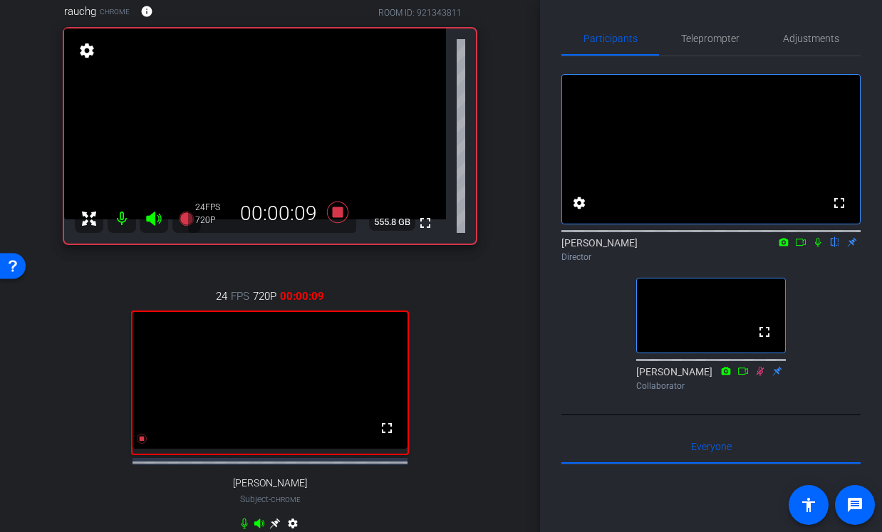
click at [819, 247] on icon at bounding box center [818, 242] width 6 height 9
click at [802, 247] on icon at bounding box center [800, 242] width 11 height 10
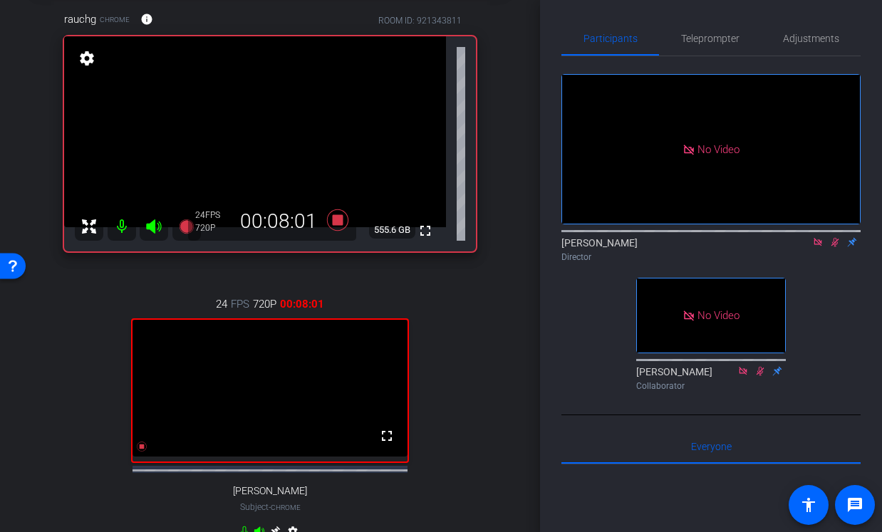
scroll to position [71, 0]
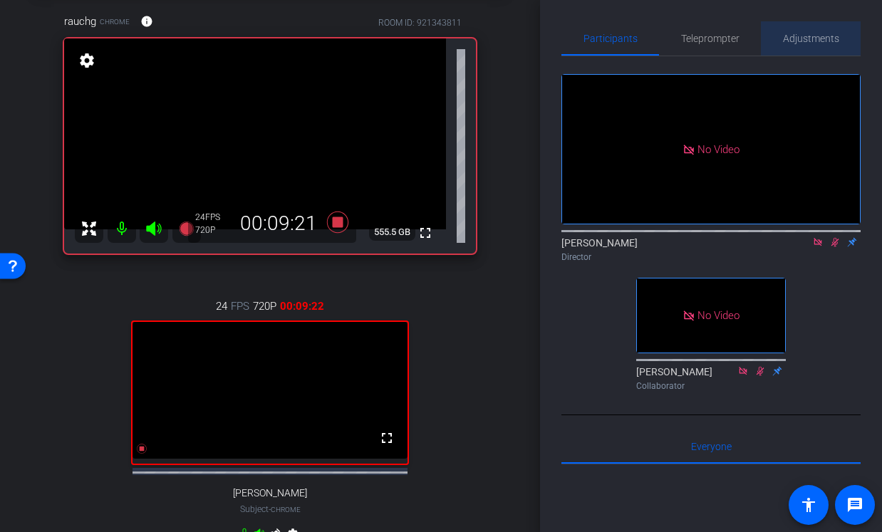
click at [823, 48] on span "Adjustments" at bounding box center [811, 38] width 56 height 34
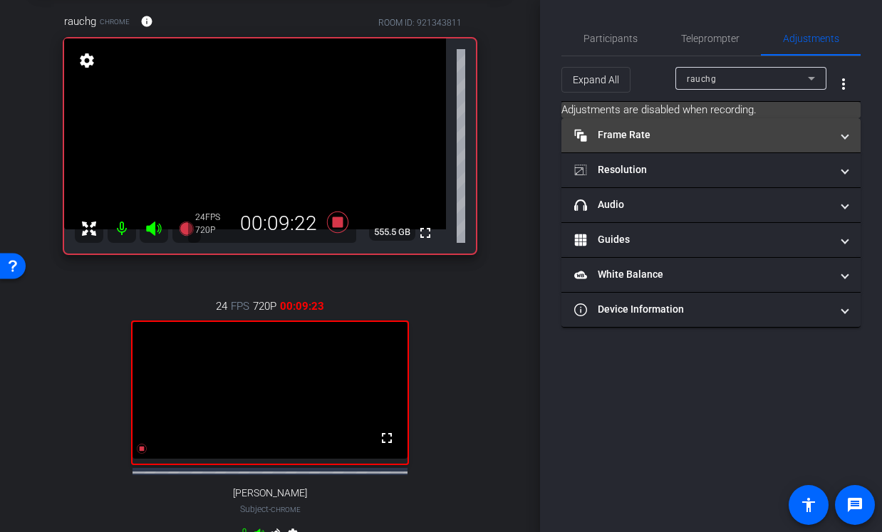
click at [693, 131] on mat-panel-title "Frame Rate Frame Rate" at bounding box center [702, 135] width 257 height 15
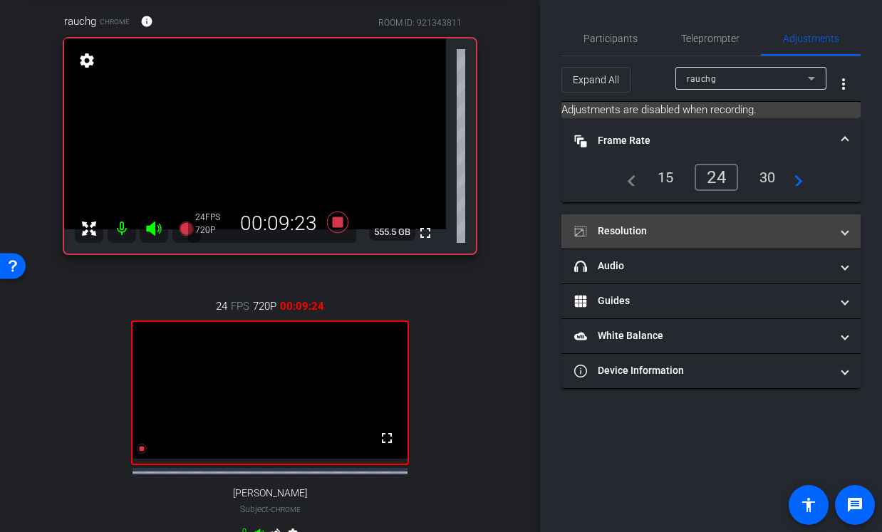
click at [654, 242] on mat-expansion-panel-header "Resolution" at bounding box center [710, 231] width 299 height 34
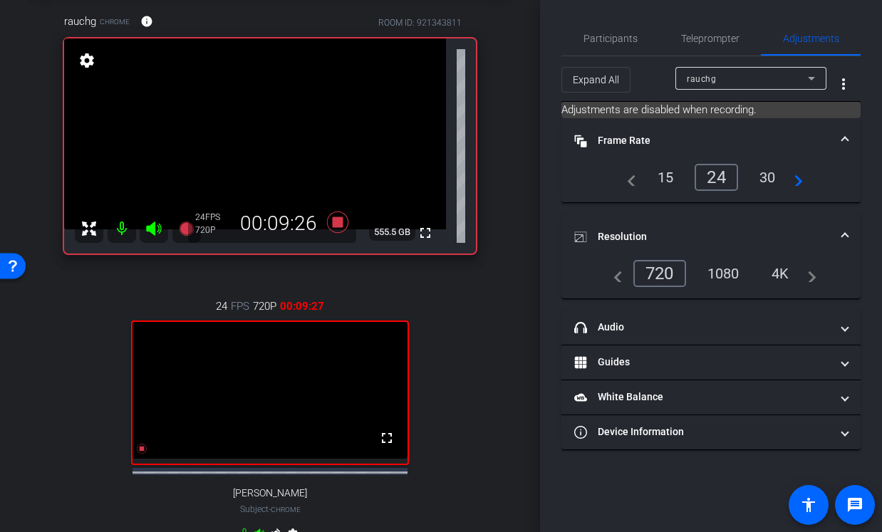
click at [723, 273] on div "navigate_before 720 1080 4K navigate_next" at bounding box center [711, 273] width 211 height 27
click at [728, 274] on div "navigate_before 720 1080 4K navigate_next" at bounding box center [711, 273] width 211 height 27
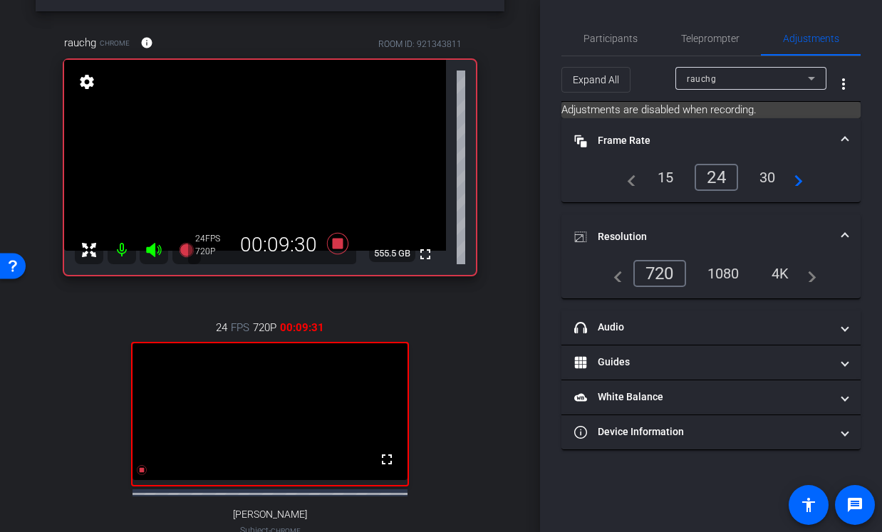
scroll to position [49, 0]
click at [148, 42] on mat-icon "info" at bounding box center [146, 43] width 13 height 13
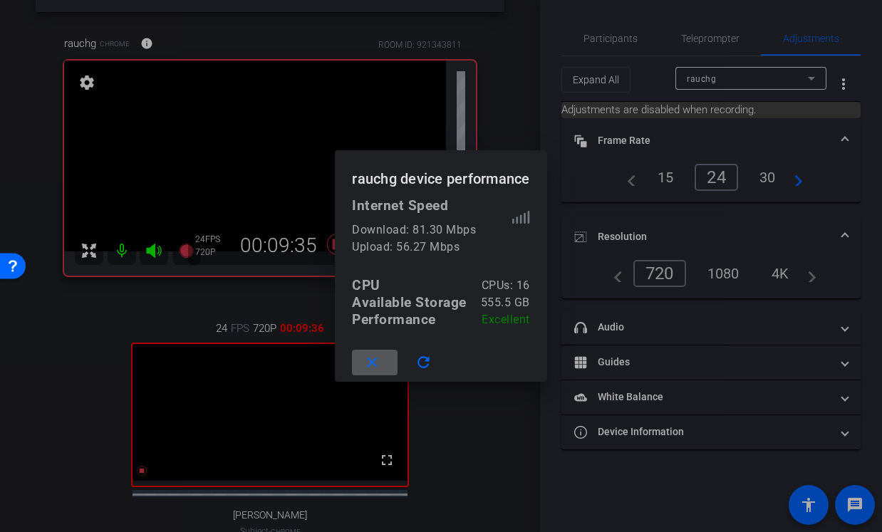
click at [371, 362] on mat-icon "close" at bounding box center [372, 363] width 18 height 18
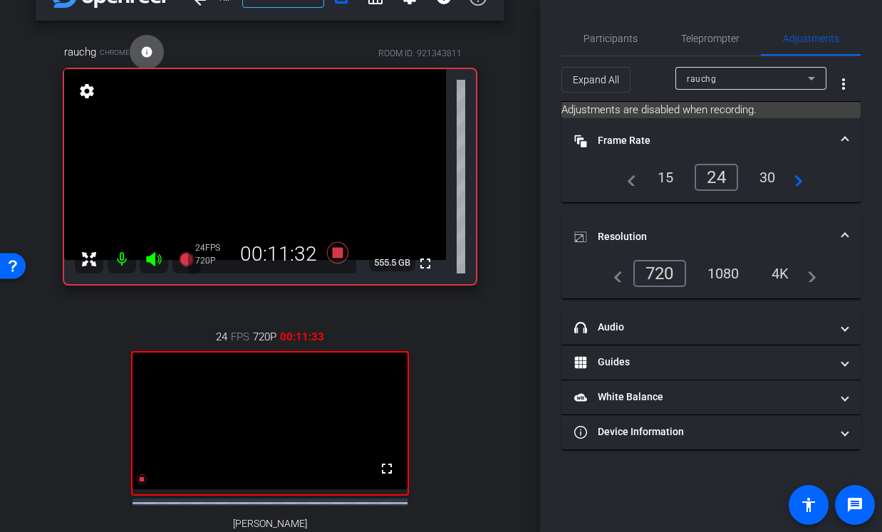
scroll to position [109, 0]
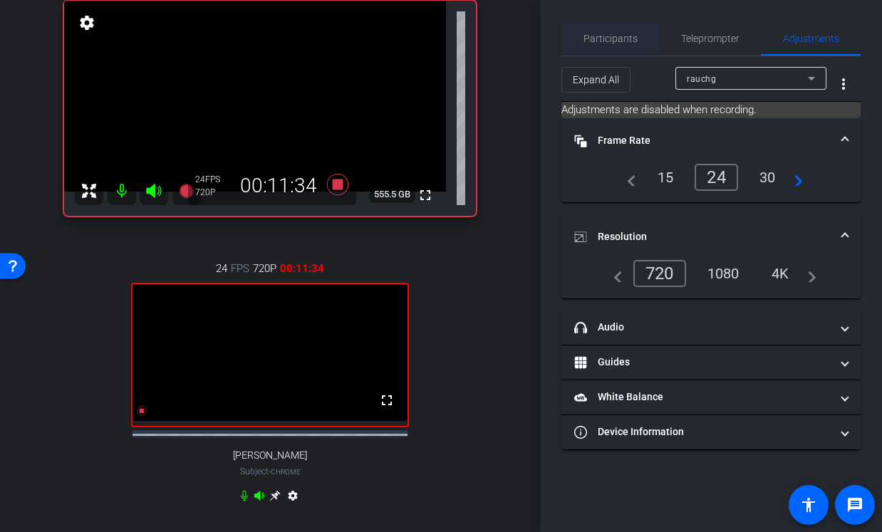
click at [616, 29] on span "Participants" at bounding box center [611, 38] width 54 height 34
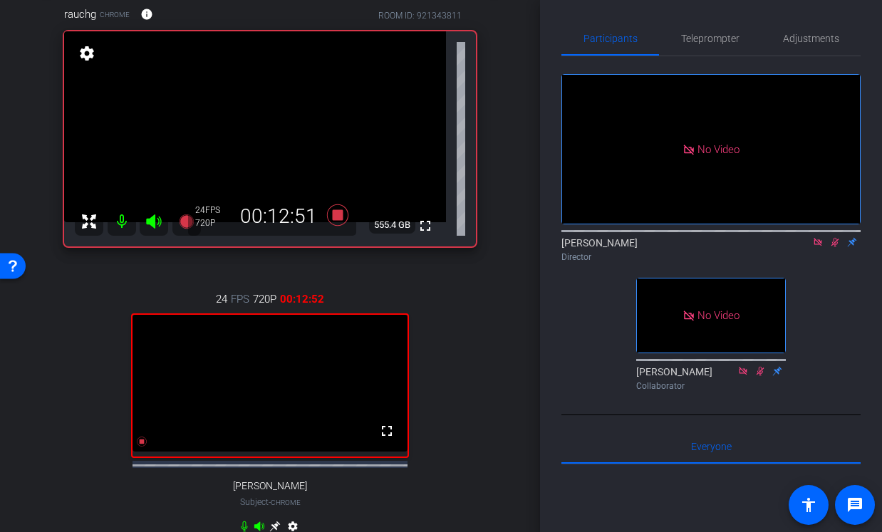
scroll to position [63, 0]
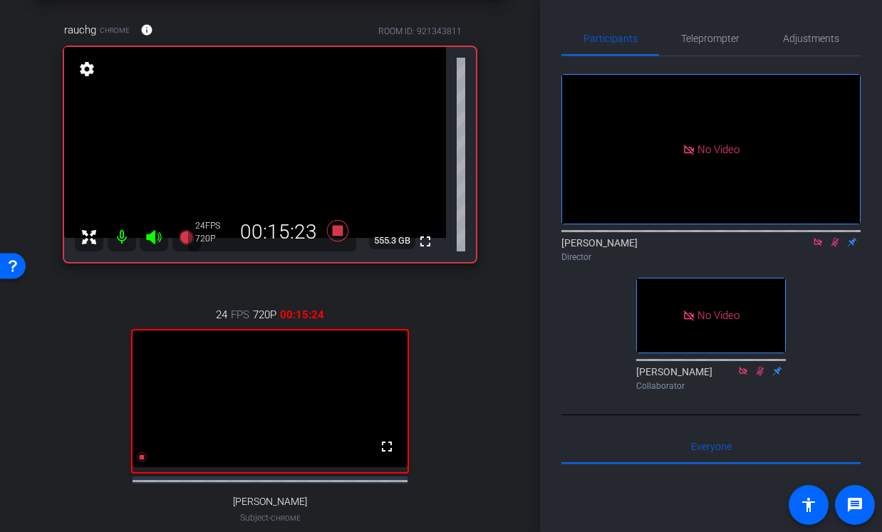
click at [817, 238] on icon at bounding box center [818, 242] width 8 height 8
click at [557, 361] on div "Participants Teleprompter Adjustments fullscreen settings [PERSON_NAME] flip Di…" at bounding box center [711, 266] width 342 height 532
click at [815, 247] on icon at bounding box center [817, 242] width 11 height 10
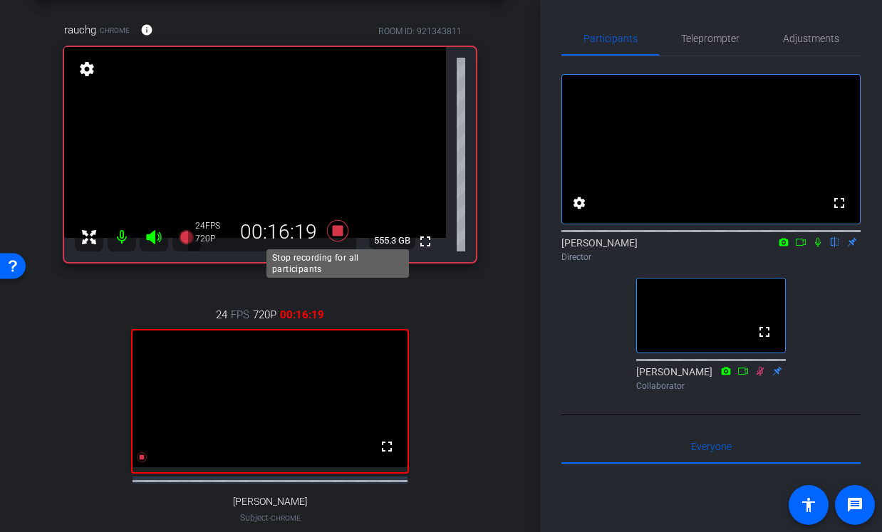
click at [336, 234] on icon at bounding box center [337, 229] width 21 height 21
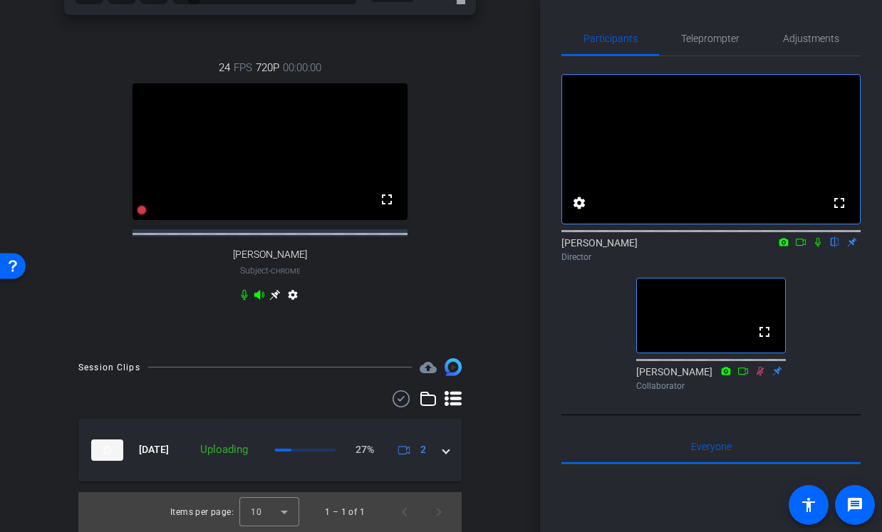
scroll to position [323, 0]
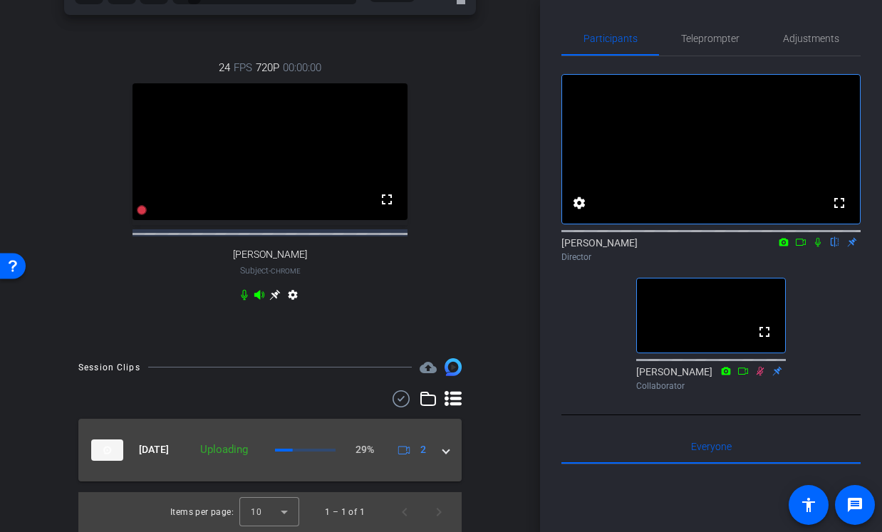
click at [450, 452] on mat-expansion-panel-header "[DATE] Uploading 29% 2" at bounding box center [269, 450] width 383 height 63
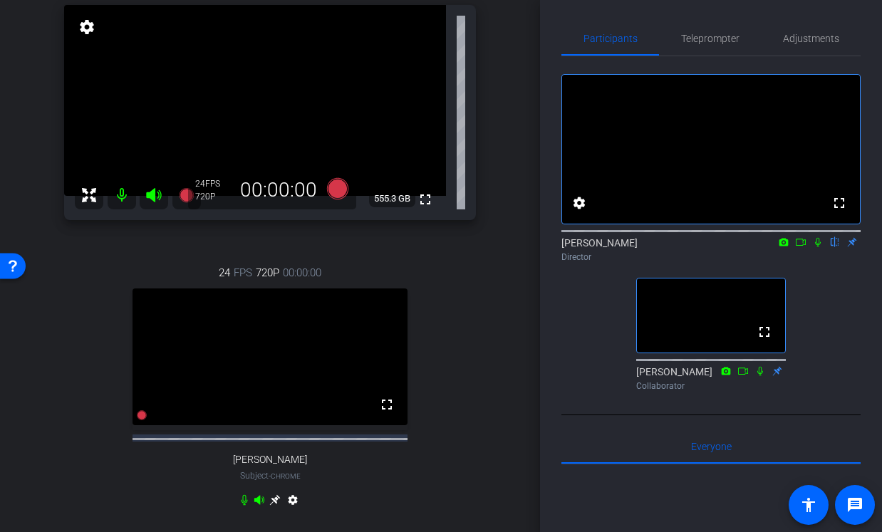
scroll to position [108, 0]
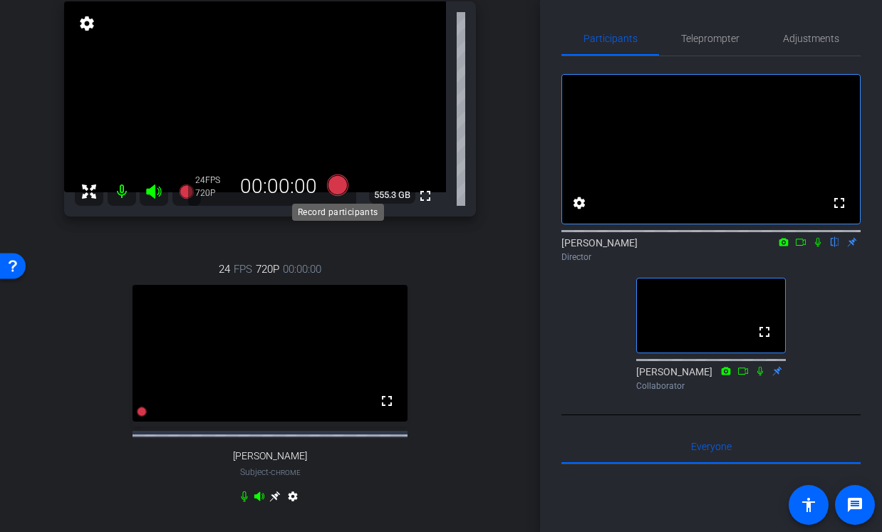
click at [338, 185] on icon at bounding box center [337, 184] width 21 height 21
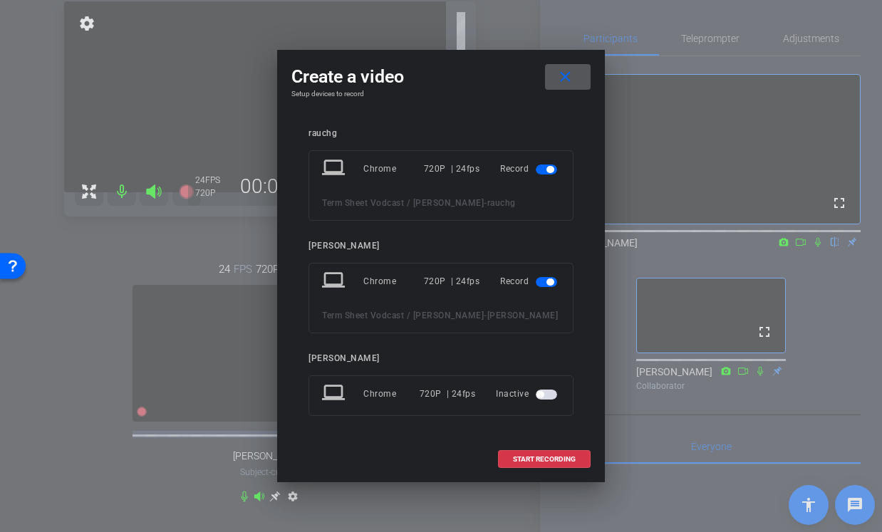
click at [579, 80] on span at bounding box center [568, 77] width 46 height 34
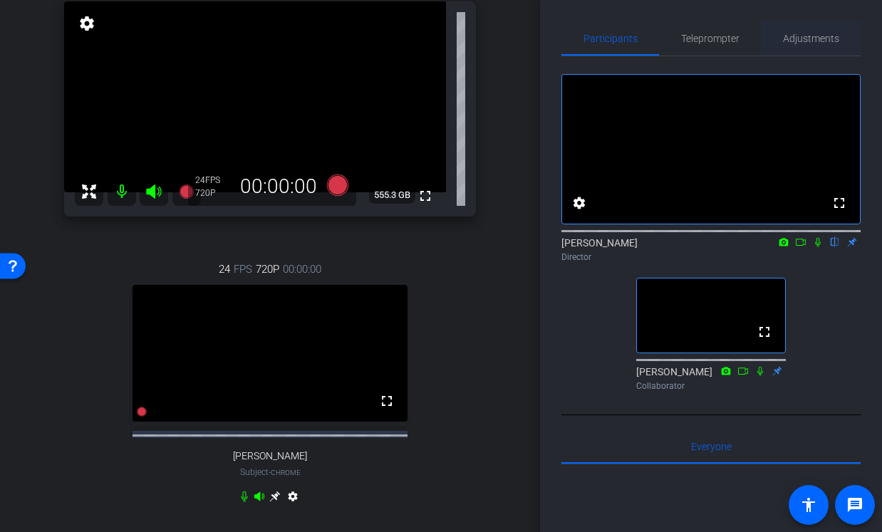
click at [800, 33] on span "Adjustments" at bounding box center [811, 38] width 56 height 10
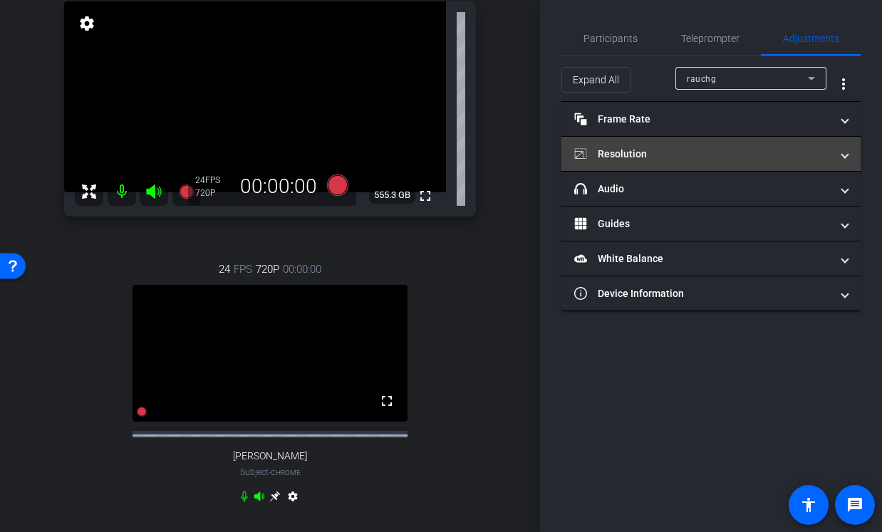
click at [650, 157] on mat-panel-title "Resolution" at bounding box center [702, 154] width 257 height 15
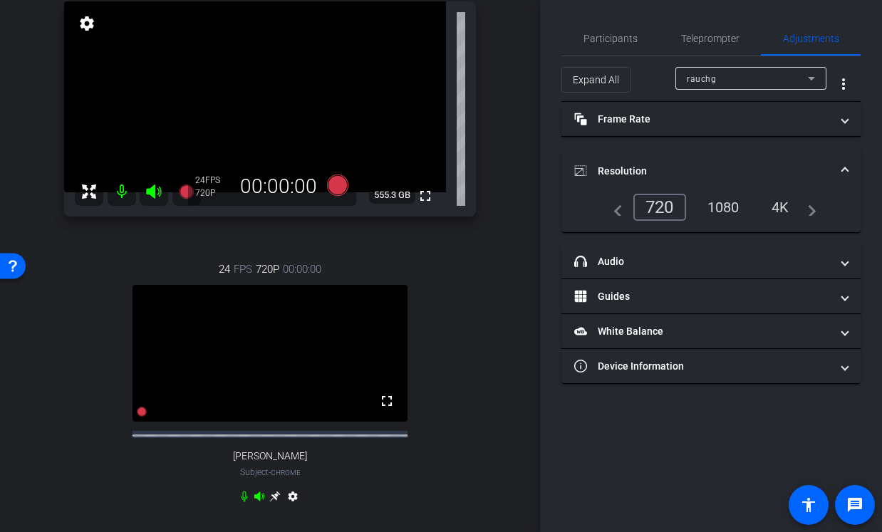
click at [728, 207] on div "1080" at bounding box center [723, 207] width 53 height 24
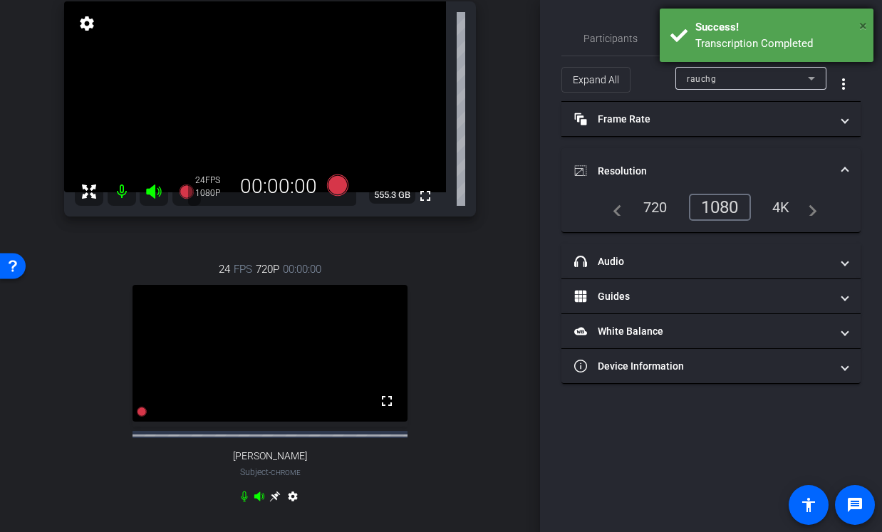
click at [859, 24] on span "×" at bounding box center [863, 25] width 8 height 17
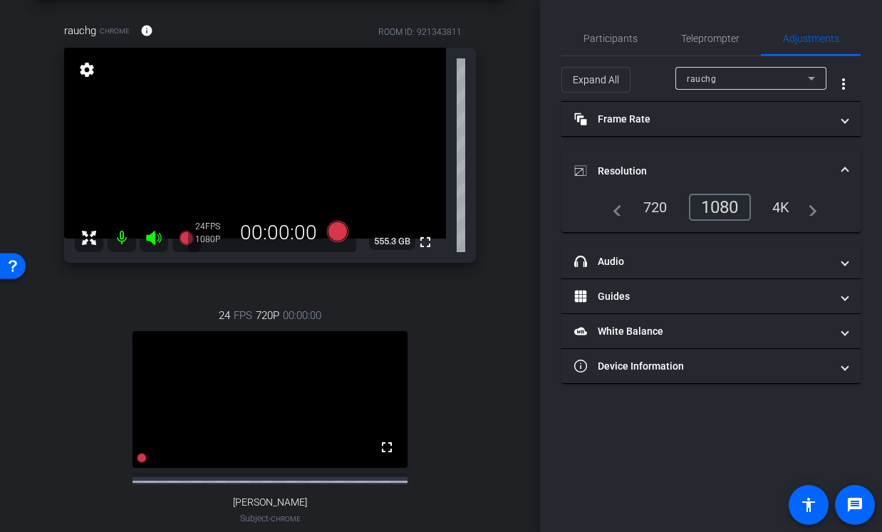
scroll to position [45, 0]
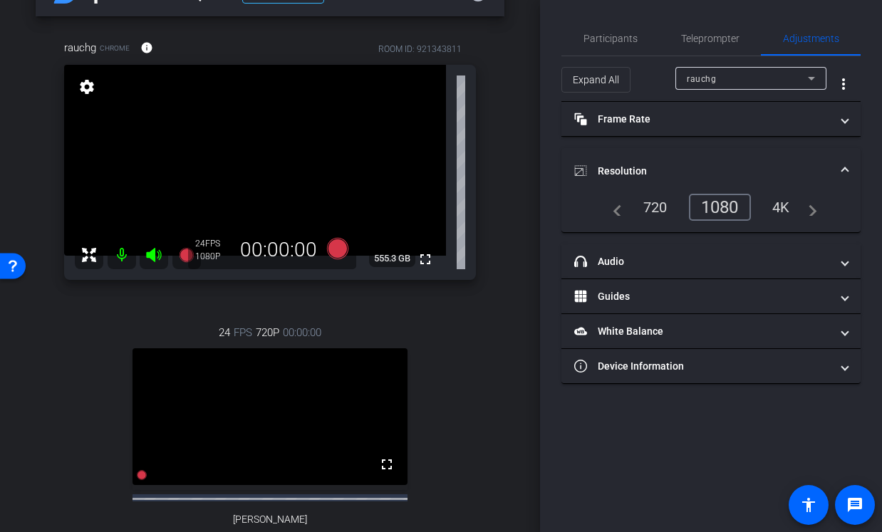
click at [695, 78] on span "rauchg" at bounding box center [701, 79] width 29 height 10
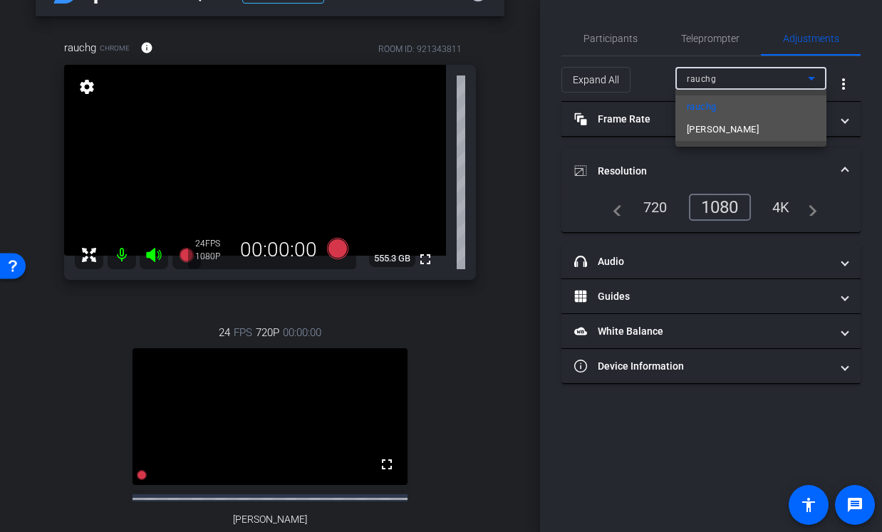
click at [704, 125] on span "[PERSON_NAME]" at bounding box center [723, 129] width 72 height 17
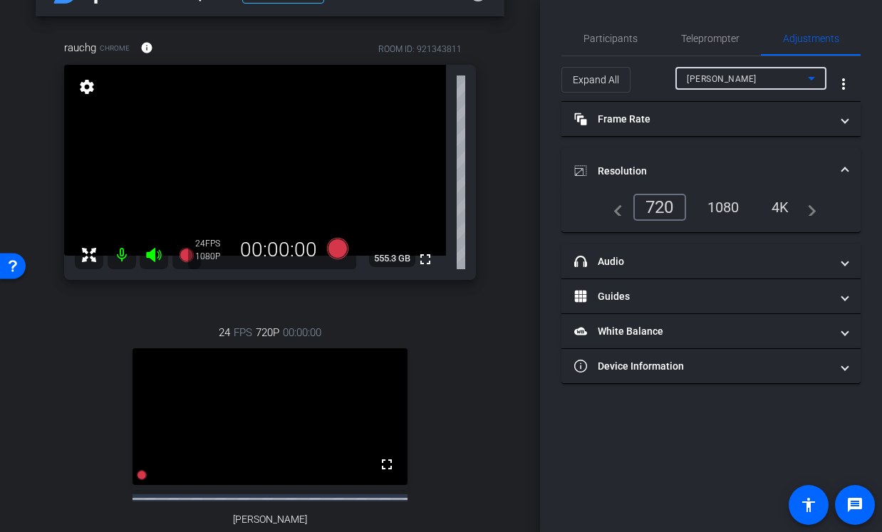
click at [724, 207] on div "1080" at bounding box center [723, 207] width 53 height 24
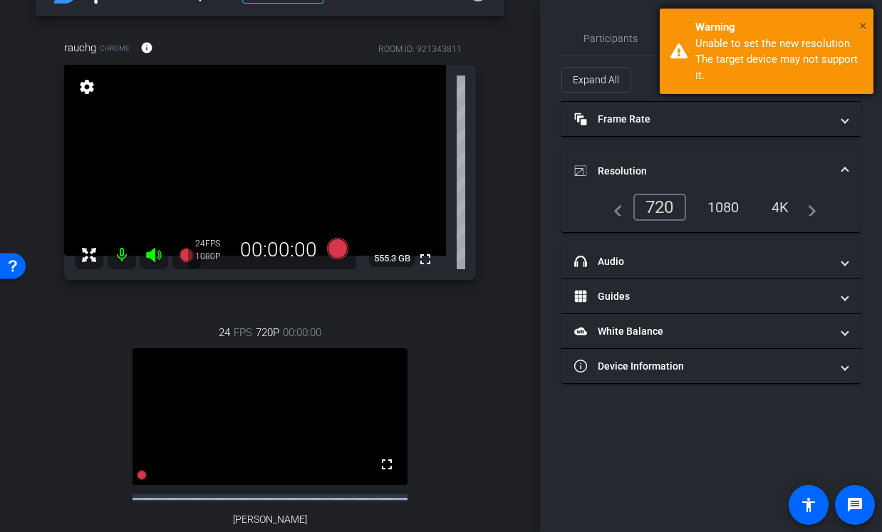
click at [865, 24] on span "×" at bounding box center [863, 25] width 8 height 17
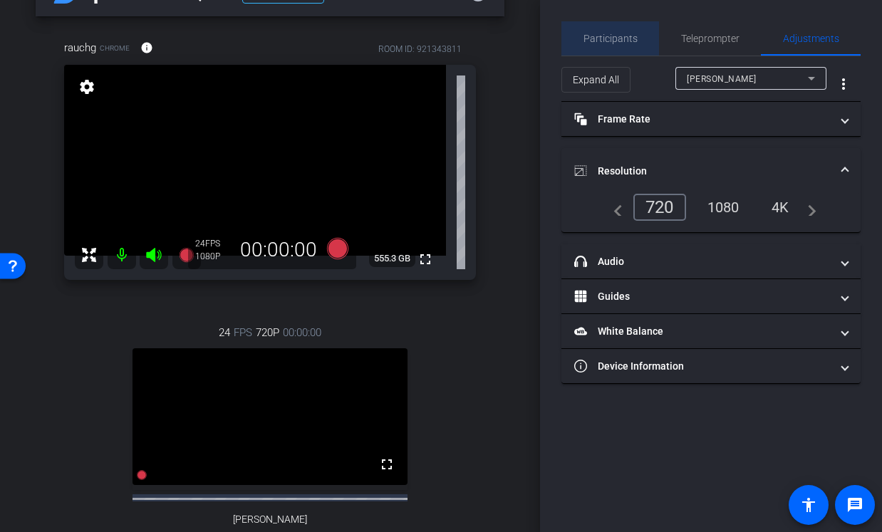
click at [623, 46] on span "Participants" at bounding box center [611, 38] width 54 height 34
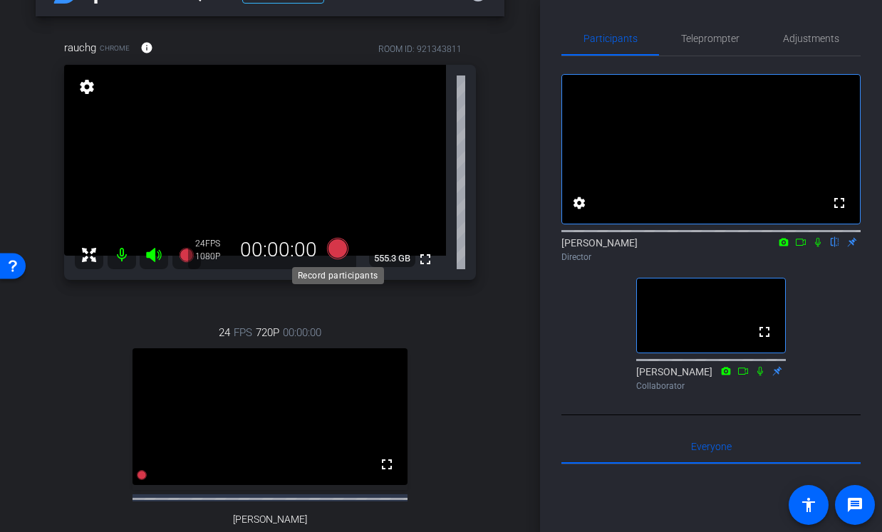
scroll to position [47, 0]
click at [337, 247] on icon at bounding box center [337, 245] width 21 height 21
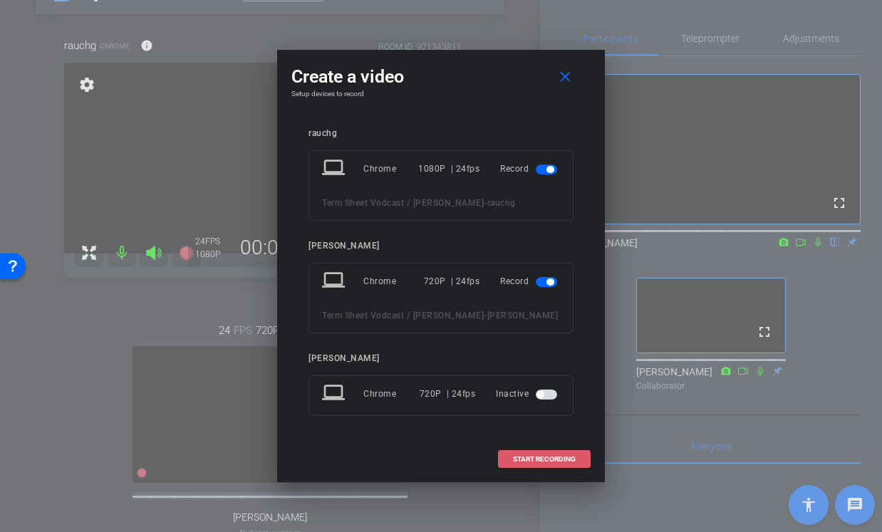
click at [531, 465] on span at bounding box center [544, 459] width 91 height 34
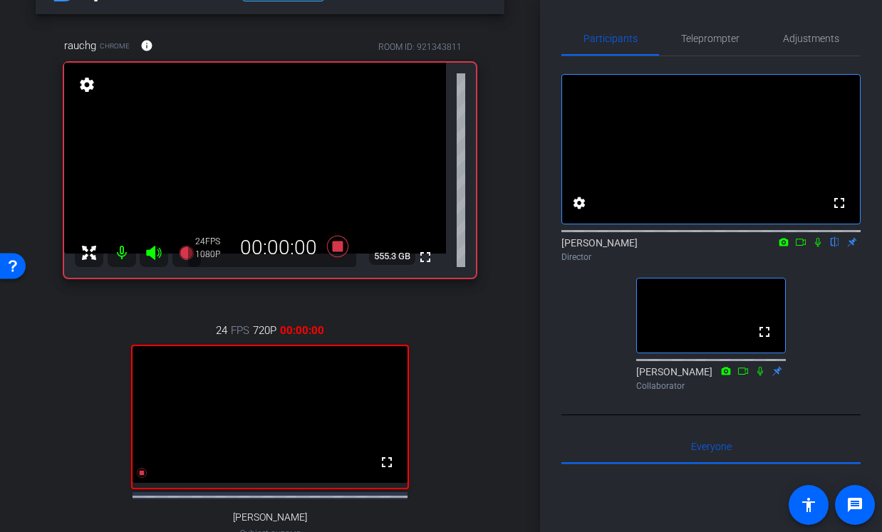
click at [818, 247] on icon at bounding box center [817, 242] width 11 height 10
click at [799, 247] on icon at bounding box center [800, 242] width 11 height 10
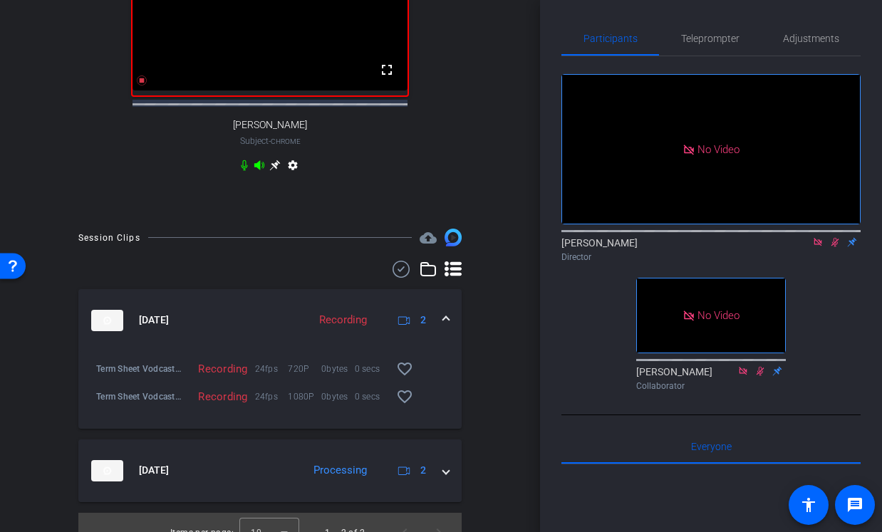
scroll to position [470, 0]
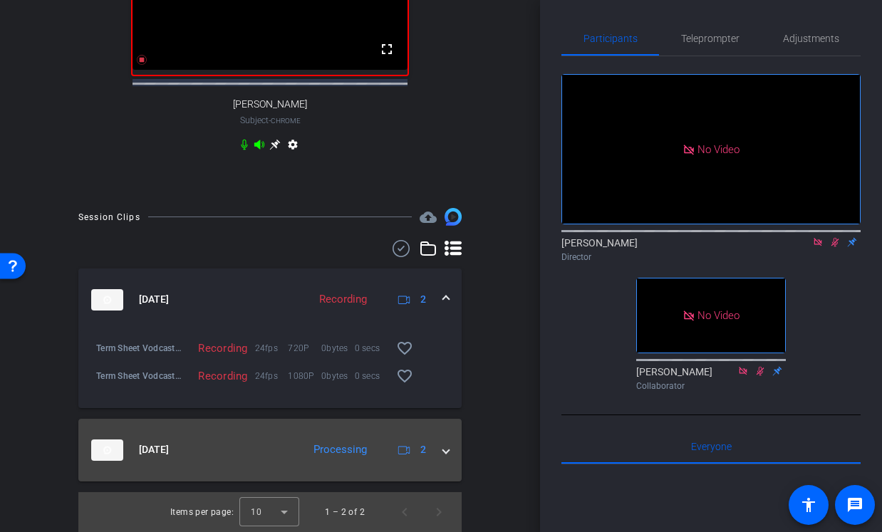
click at [444, 455] on span at bounding box center [446, 449] width 6 height 15
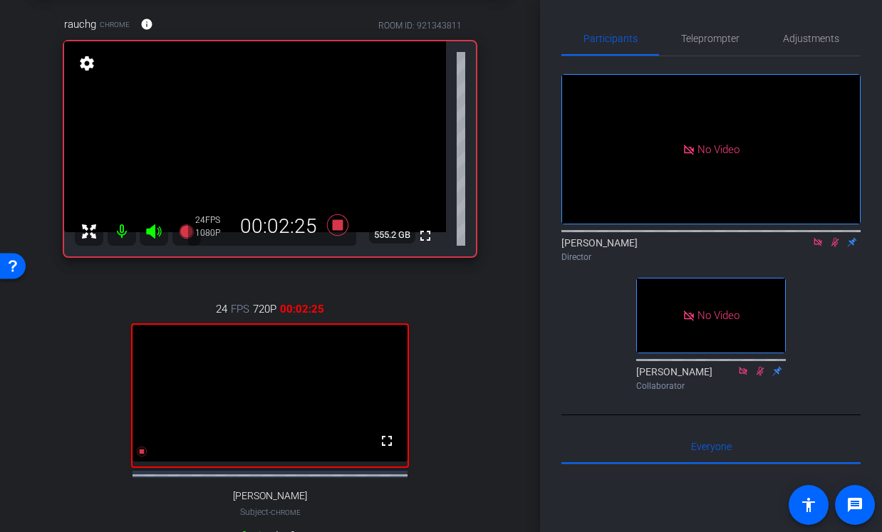
scroll to position [69, 0]
click at [835, 247] on icon at bounding box center [836, 242] width 8 height 9
click at [835, 247] on icon at bounding box center [834, 242] width 11 height 10
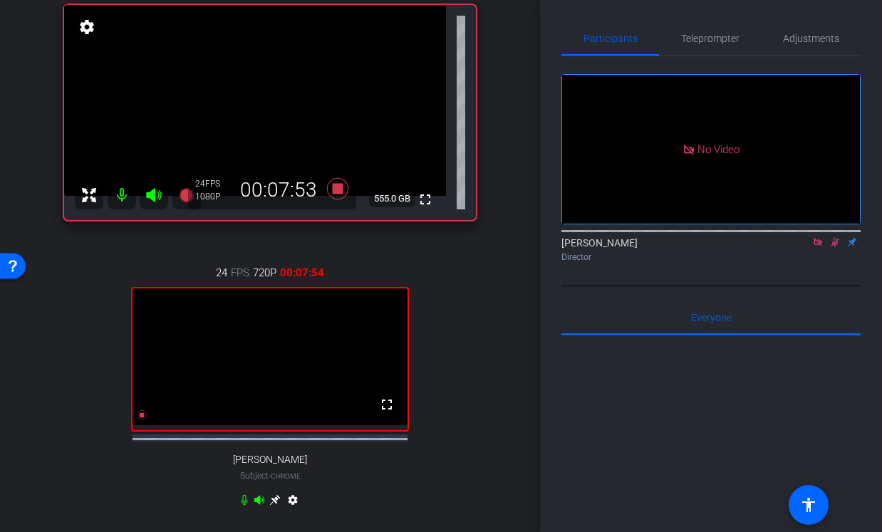
scroll to position [103, 0]
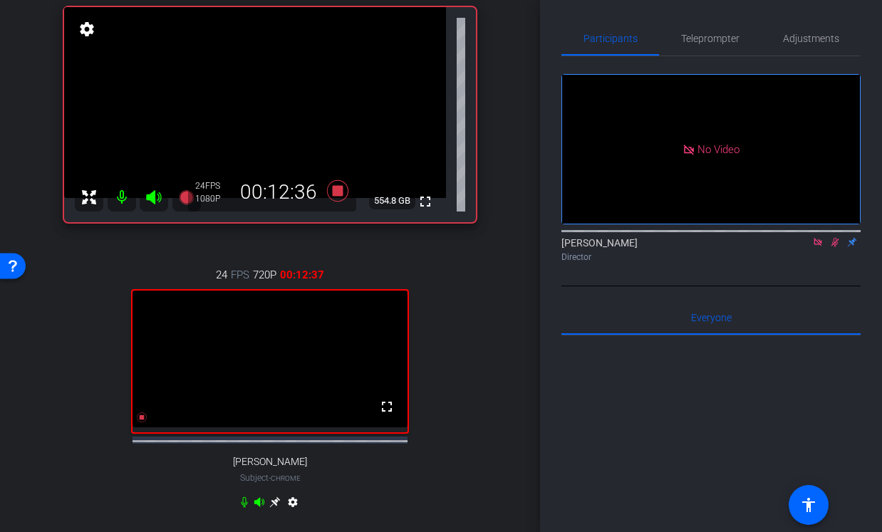
click at [817, 247] on icon at bounding box center [817, 242] width 11 height 10
click at [818, 247] on icon at bounding box center [817, 242] width 11 height 10
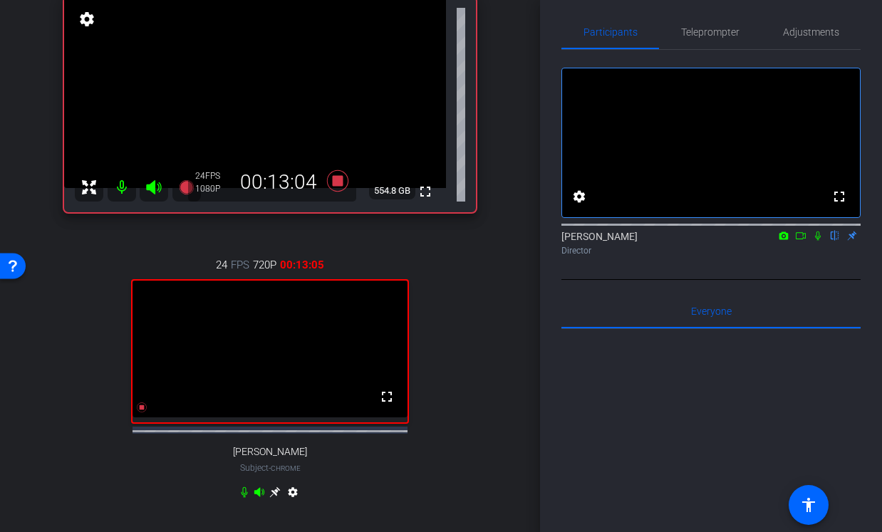
scroll to position [113, 0]
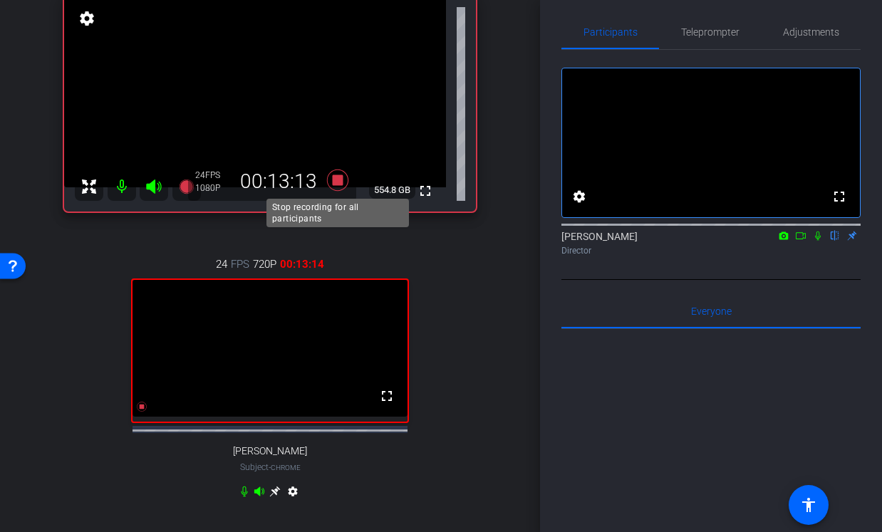
click at [338, 180] on icon at bounding box center [337, 179] width 21 height 21
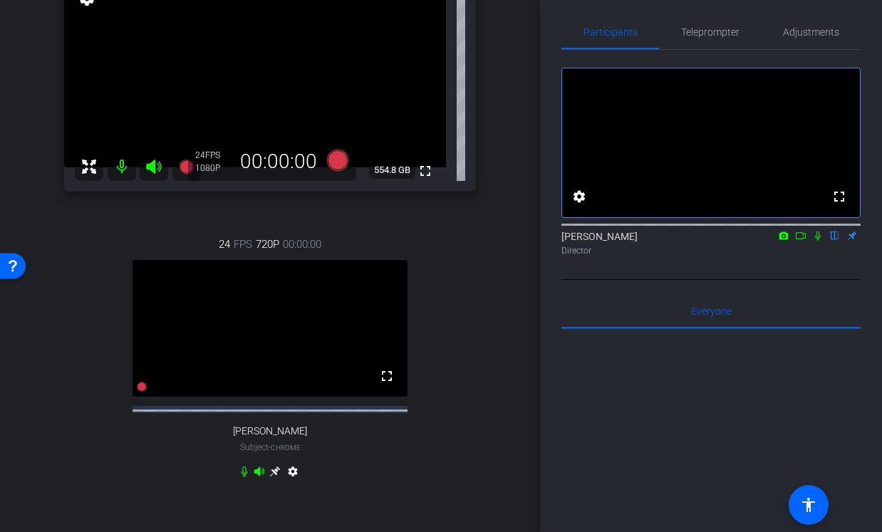
scroll to position [132, 0]
click at [802, 241] on icon at bounding box center [800, 236] width 11 height 10
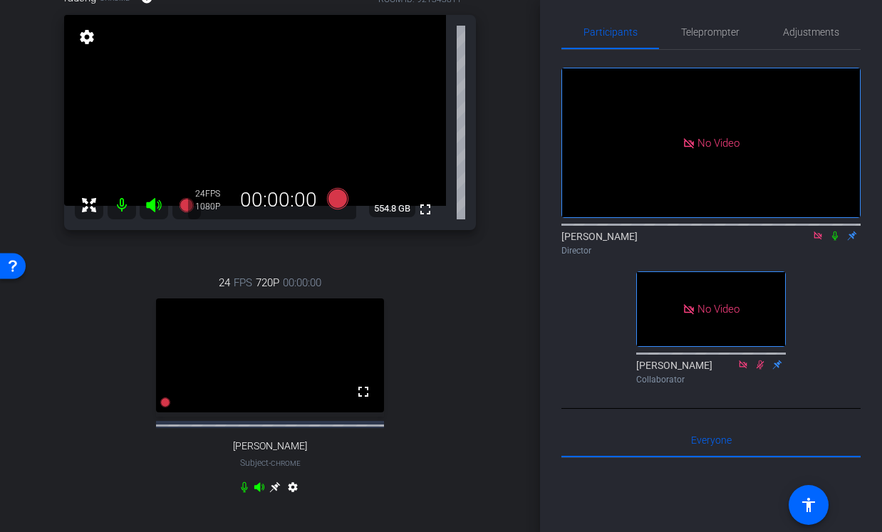
scroll to position [94, 0]
click at [834, 241] on icon at bounding box center [835, 236] width 6 height 9
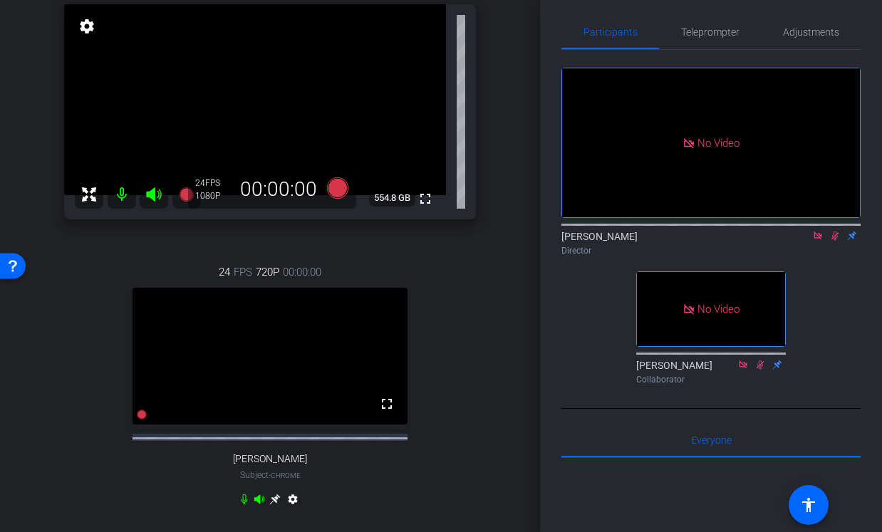
scroll to position [104, 0]
click at [461, 416] on div "24 FPS 720P 00:00:00 fullscreen [PERSON_NAME] Subject - Chrome settings" at bounding box center [270, 389] width 412 height 294
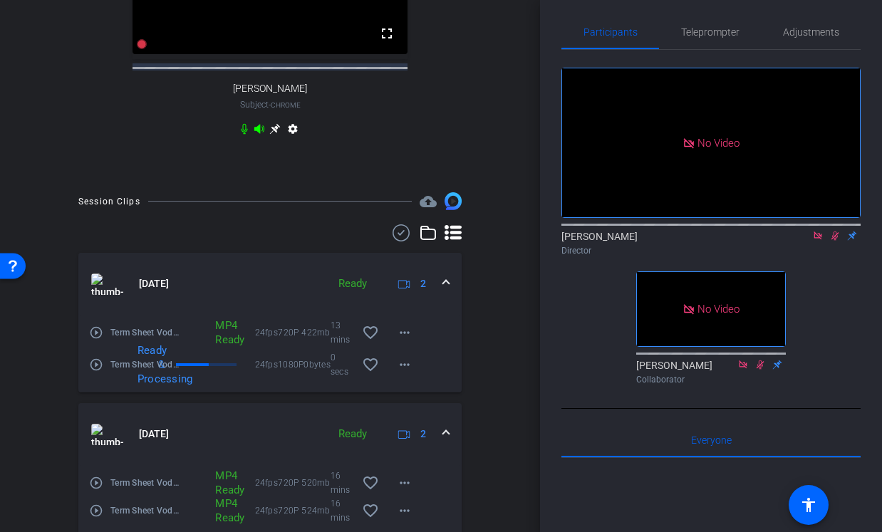
scroll to position [550, 0]
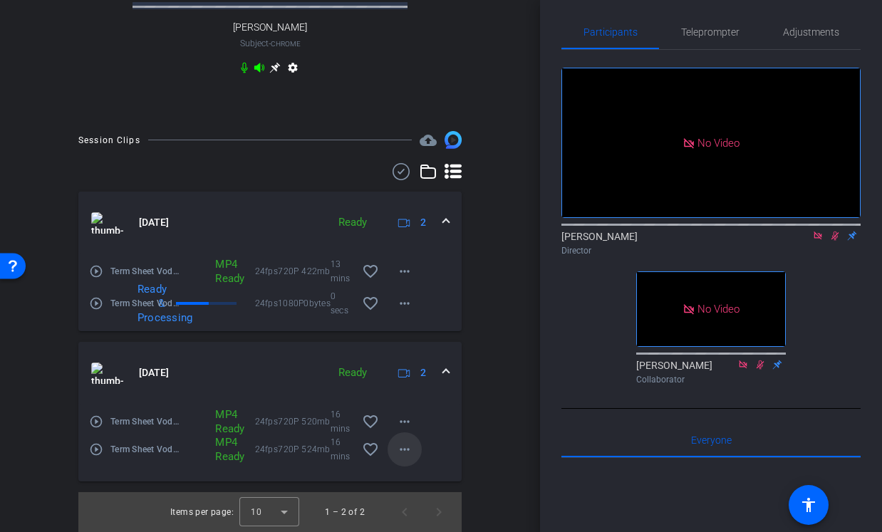
click at [405, 457] on mat-icon "more_horiz" at bounding box center [404, 449] width 17 height 17
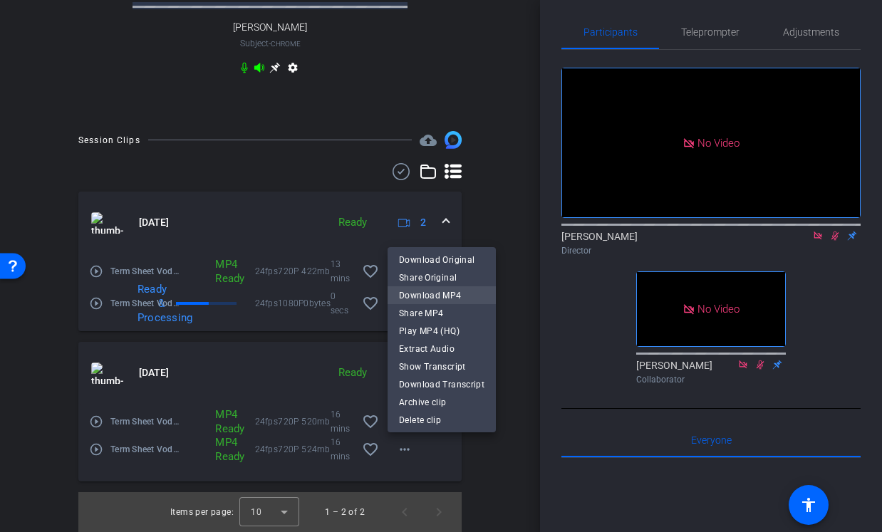
click at [450, 293] on span "Download MP4" at bounding box center [442, 295] width 86 height 17
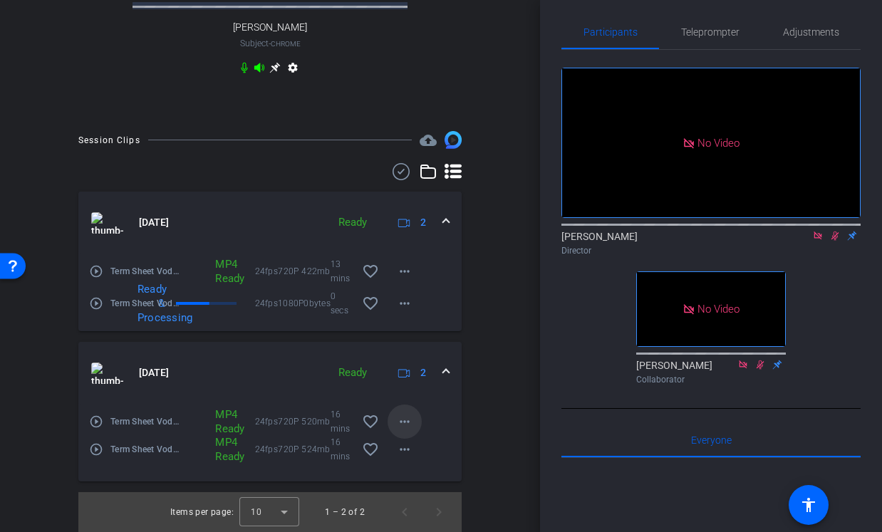
click at [410, 420] on mat-icon "more_horiz" at bounding box center [404, 421] width 17 height 17
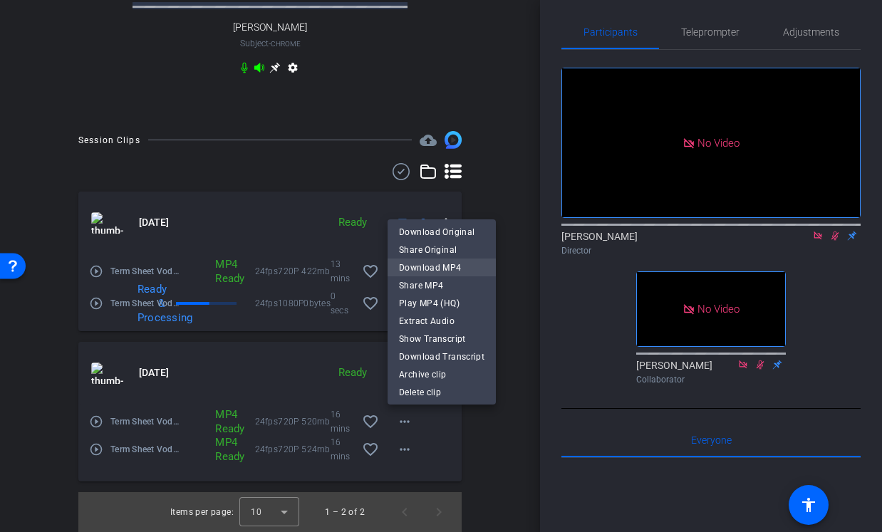
click at [461, 259] on span "Download MP4" at bounding box center [442, 267] width 86 height 17
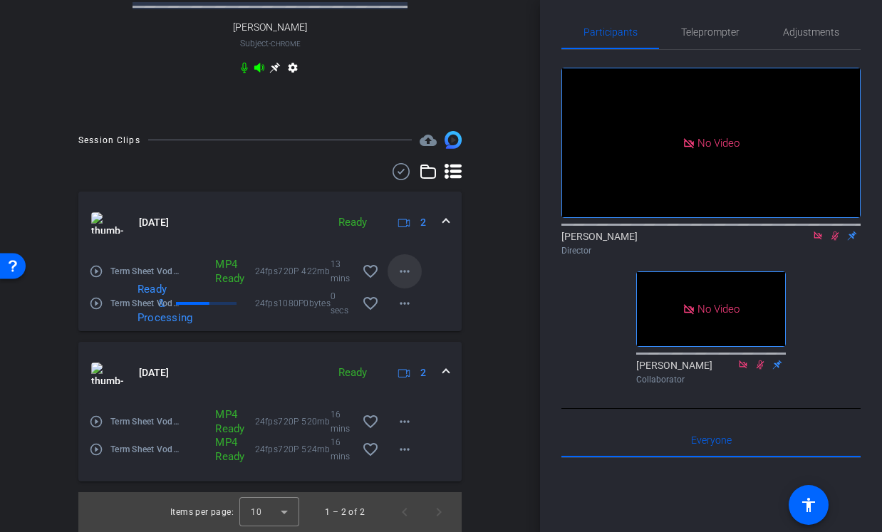
click at [407, 274] on mat-icon "more_horiz" at bounding box center [404, 271] width 17 height 17
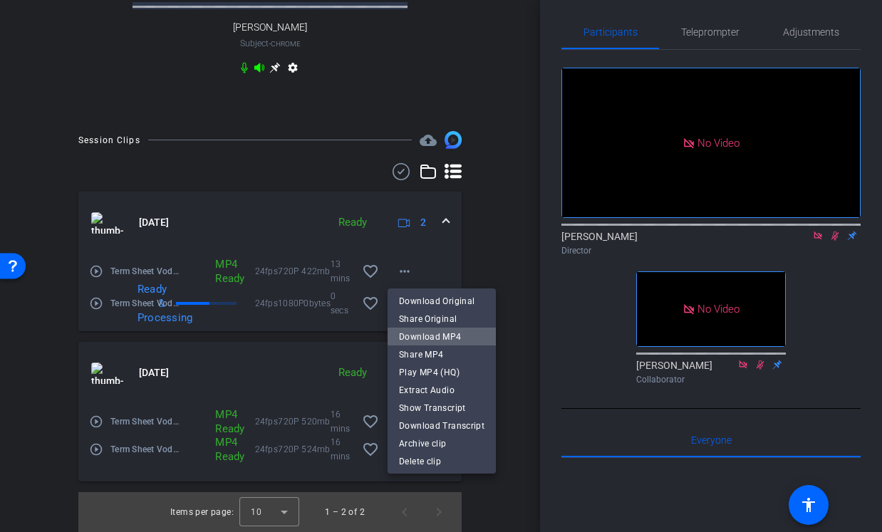
click at [462, 333] on span "Download MP4" at bounding box center [442, 336] width 86 height 17
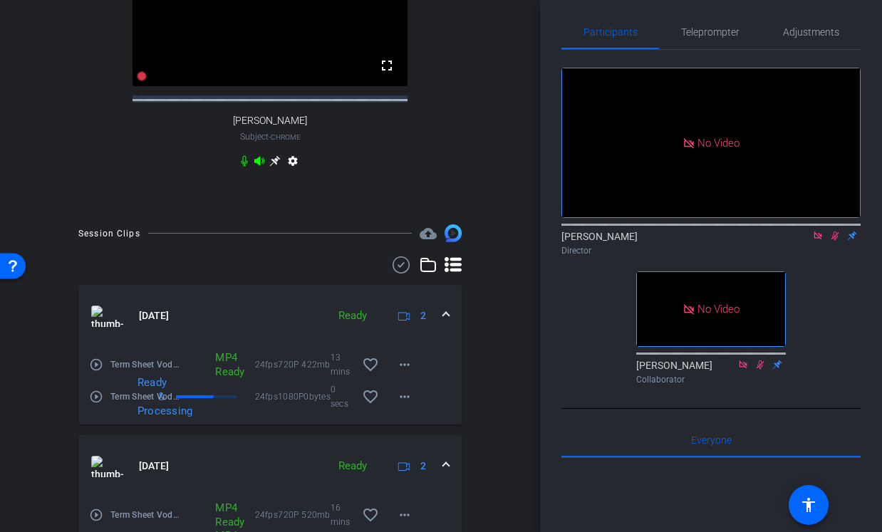
scroll to position [452, 0]
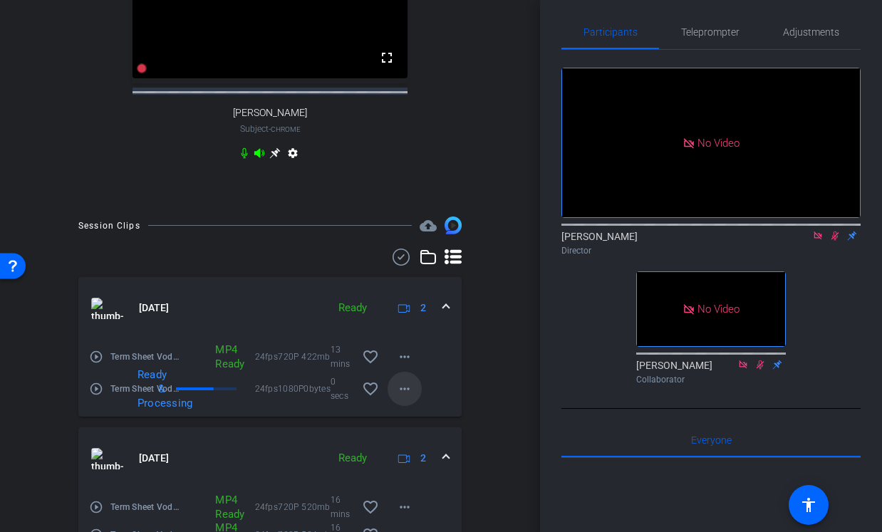
click at [410, 398] on mat-icon "more_horiz" at bounding box center [404, 389] width 17 height 17
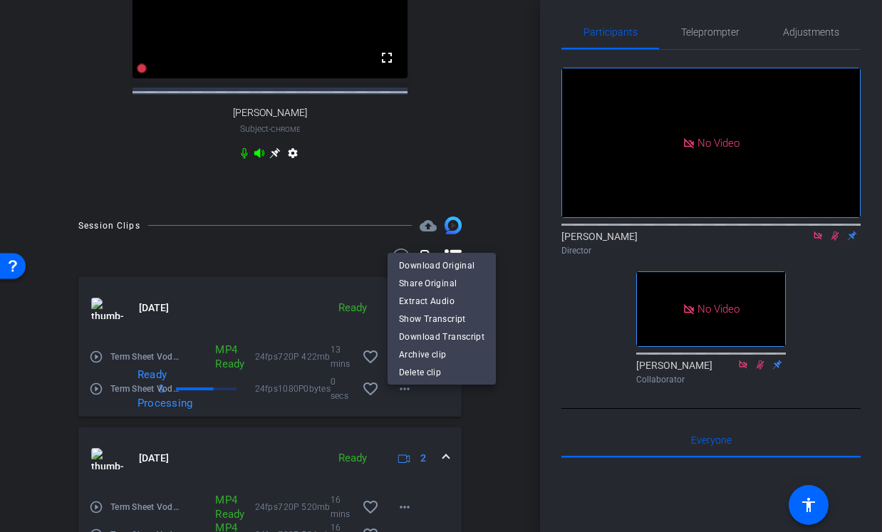
click at [502, 423] on div at bounding box center [441, 266] width 882 height 532
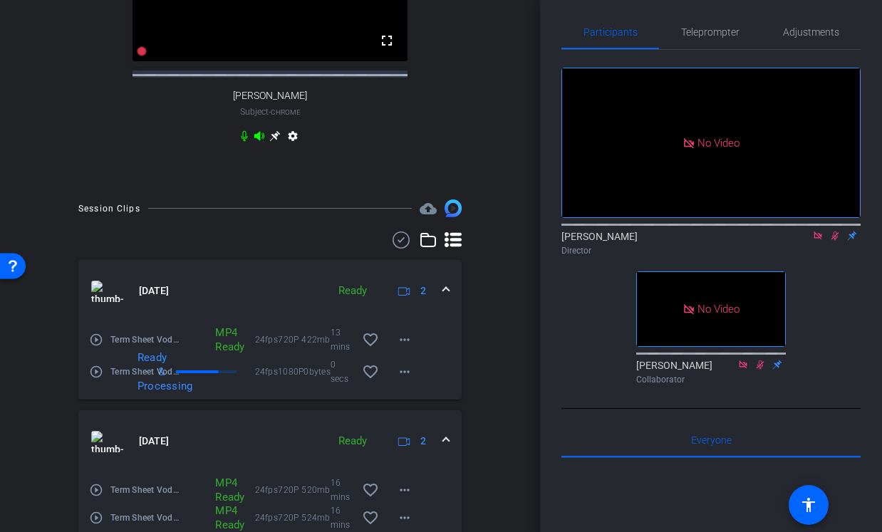
scroll to position [550, 0]
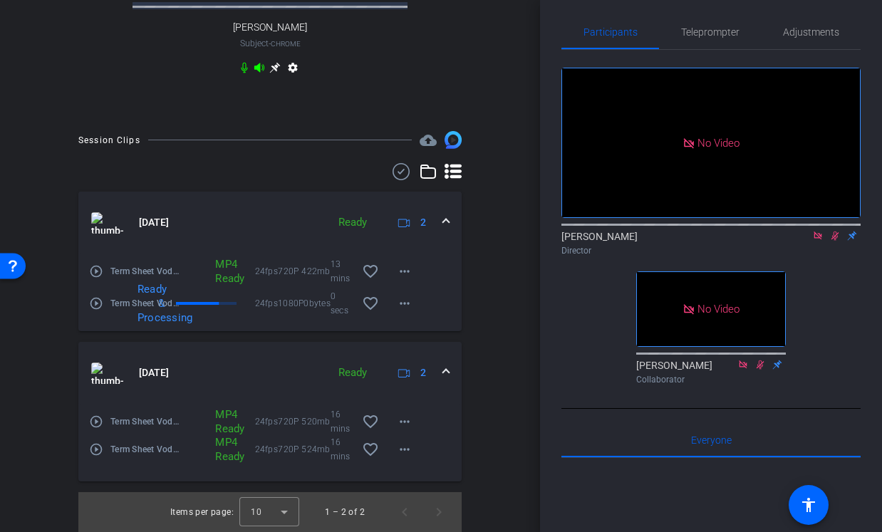
click at [559, 510] on div "Participants Teleprompter Adjustments No Video [PERSON_NAME] Director No Video …" at bounding box center [711, 266] width 342 height 532
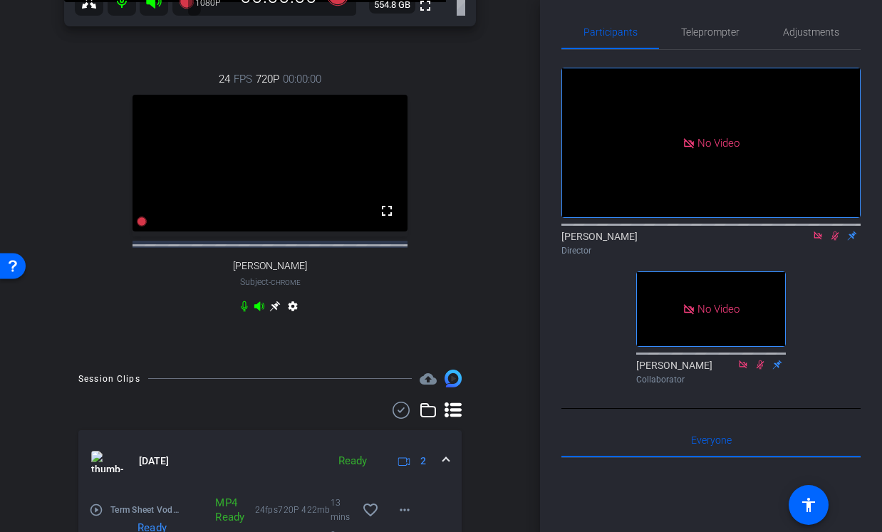
scroll to position [346, 0]
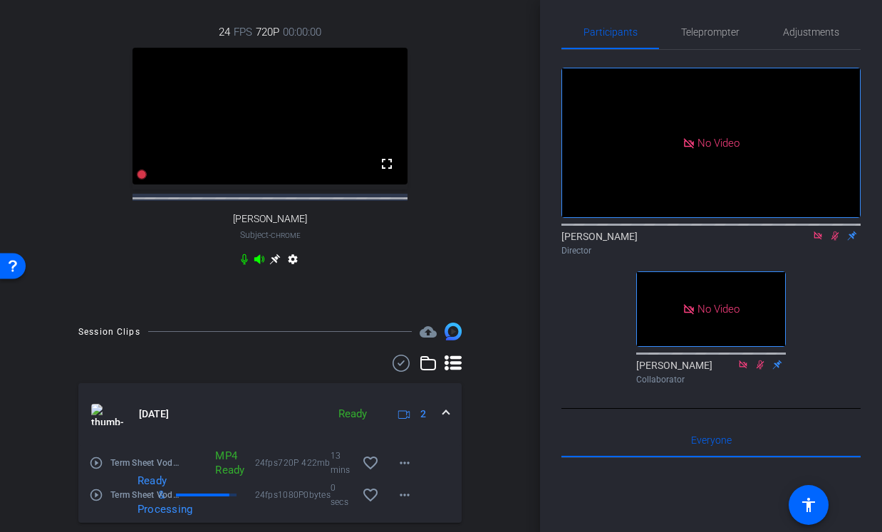
click at [836, 241] on icon at bounding box center [834, 236] width 11 height 10
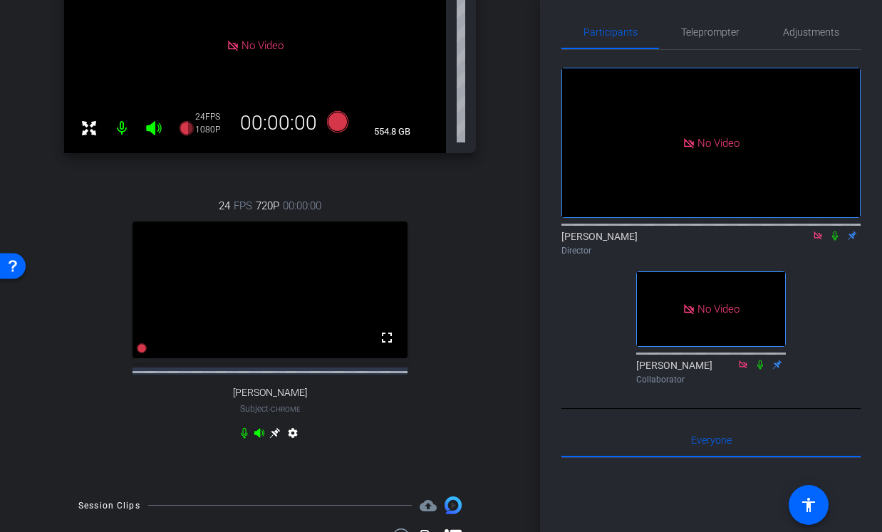
scroll to position [172, 0]
click at [834, 241] on icon at bounding box center [834, 236] width 11 height 10
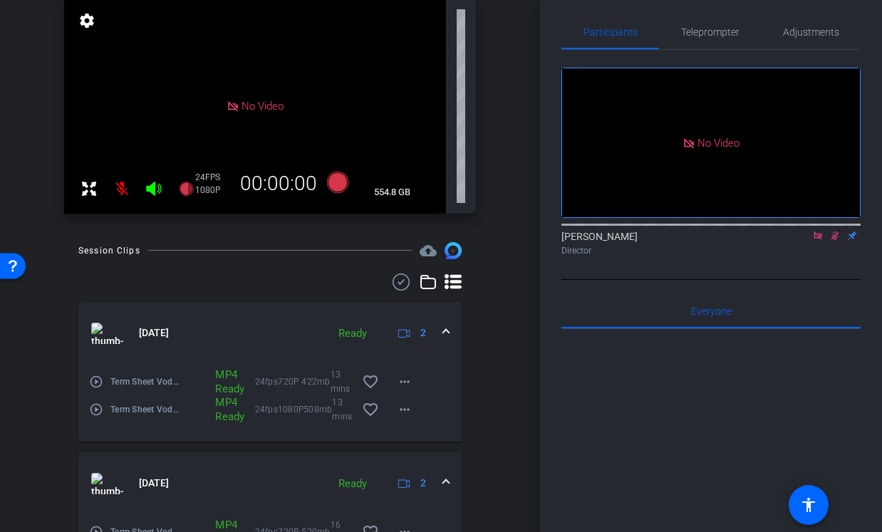
scroll to position [222, 0]
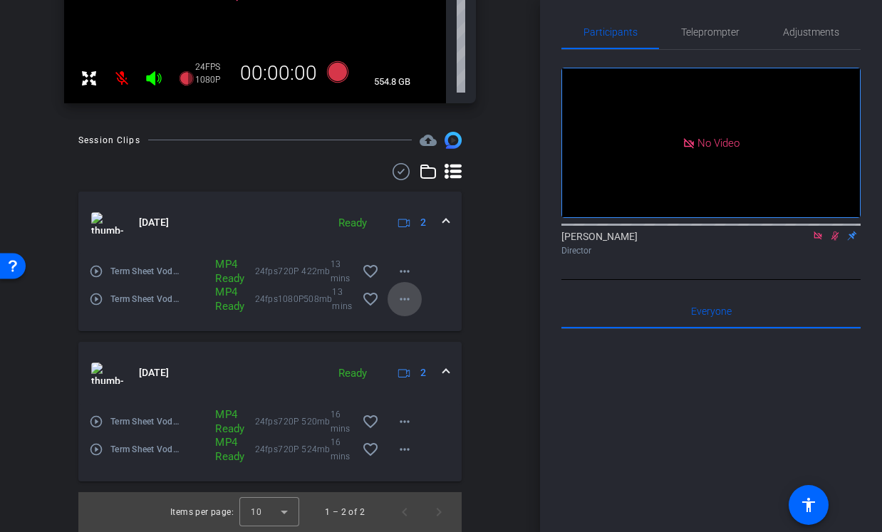
click at [400, 297] on mat-icon "more_horiz" at bounding box center [404, 299] width 17 height 17
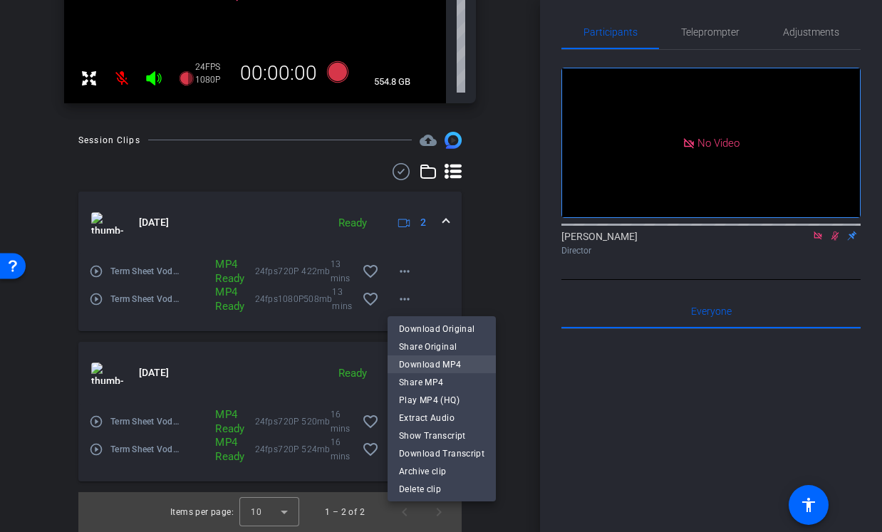
click at [447, 363] on span "Download MP4" at bounding box center [442, 364] width 86 height 17
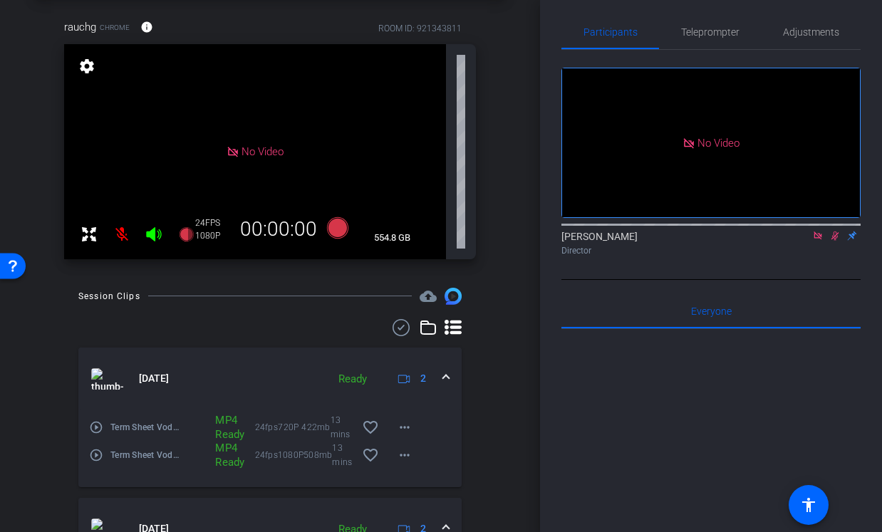
scroll to position [0, 0]
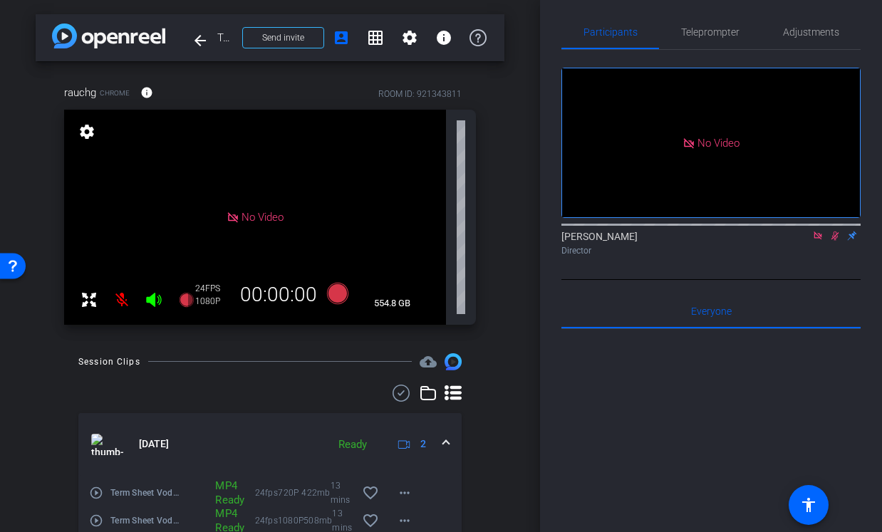
click at [52, 242] on div "rauchg Chrome info ROOM ID: 921343811 No Video settings 554.8 GB 24 FPS 1080P 0…" at bounding box center [270, 200] width 469 height 278
click at [838, 241] on icon at bounding box center [834, 236] width 11 height 10
